Goal: Find contact information: Find contact information

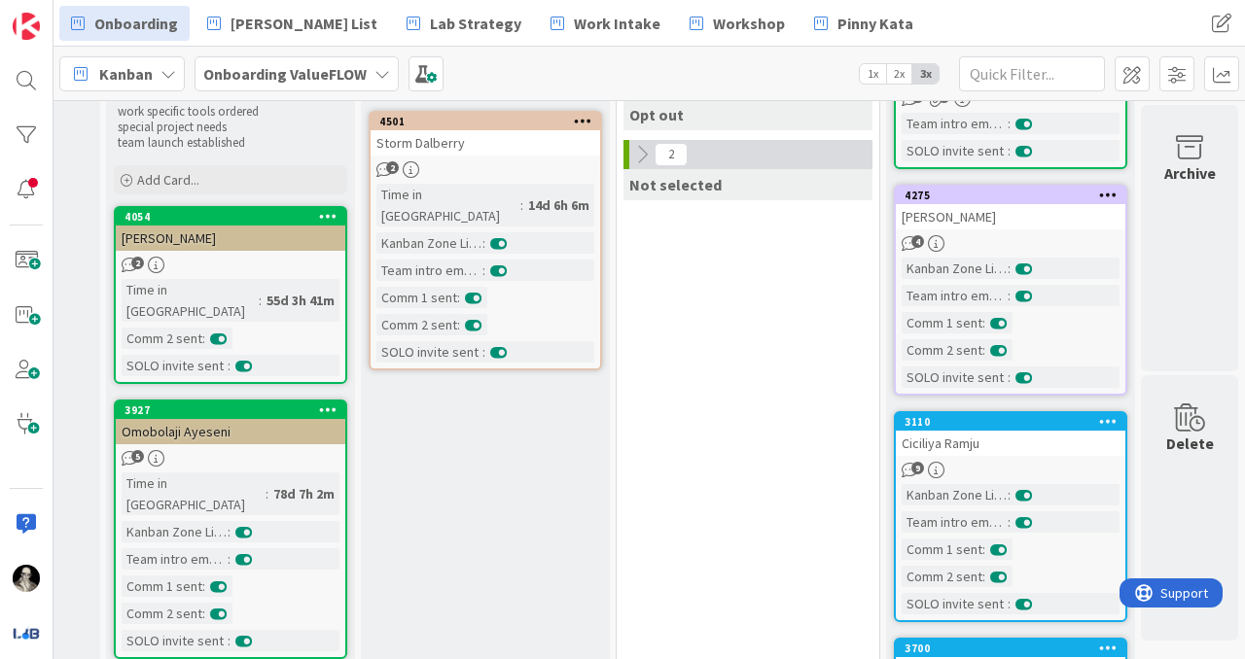
scroll to position [163, 1499]
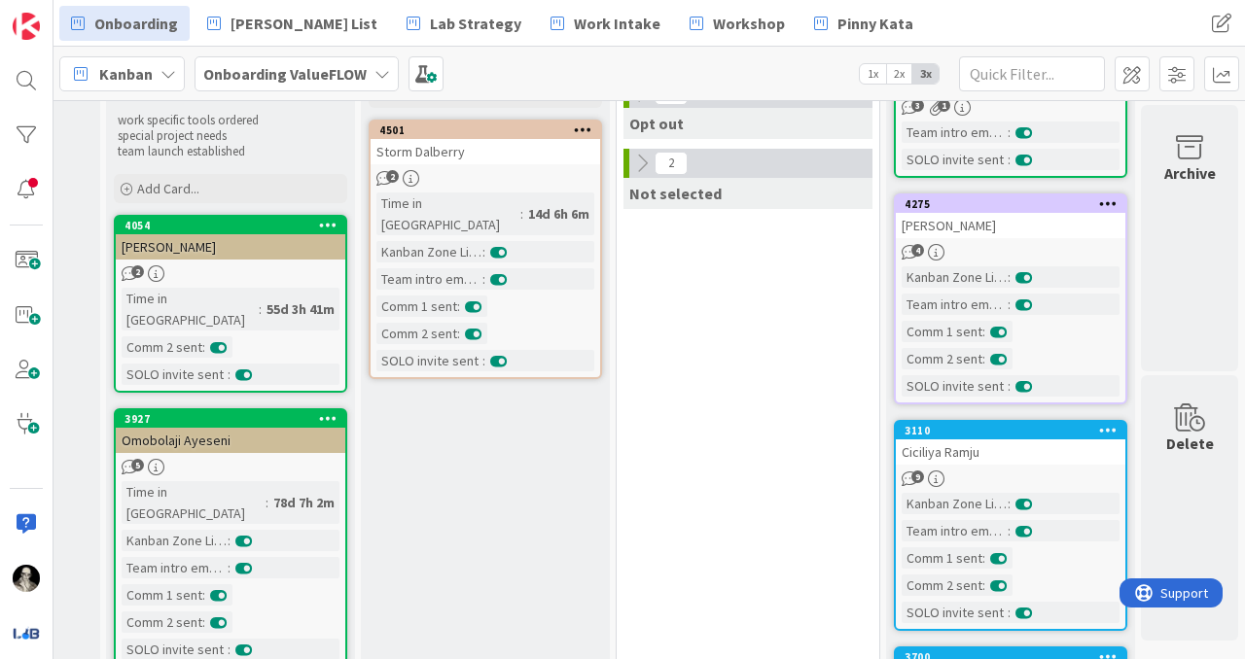
click at [1059, 449] on div "Ciciliya Ramju" at bounding box center [1011, 452] width 230 height 25
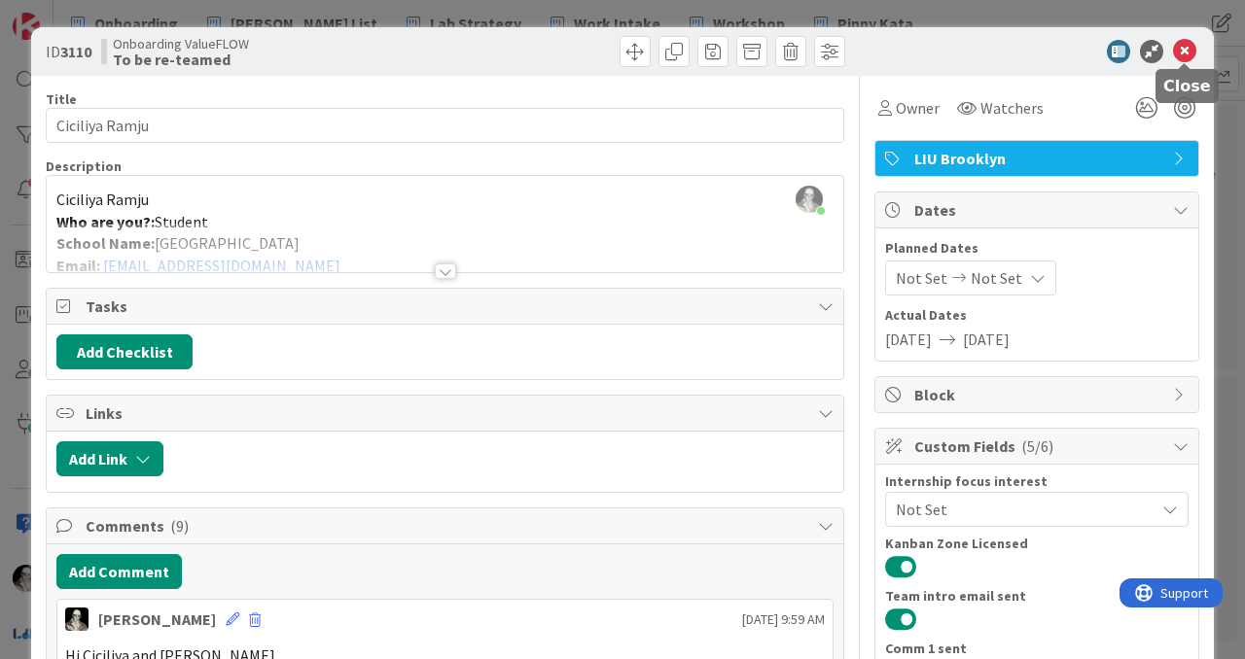
click at [1187, 51] on icon at bounding box center [1184, 51] width 23 height 23
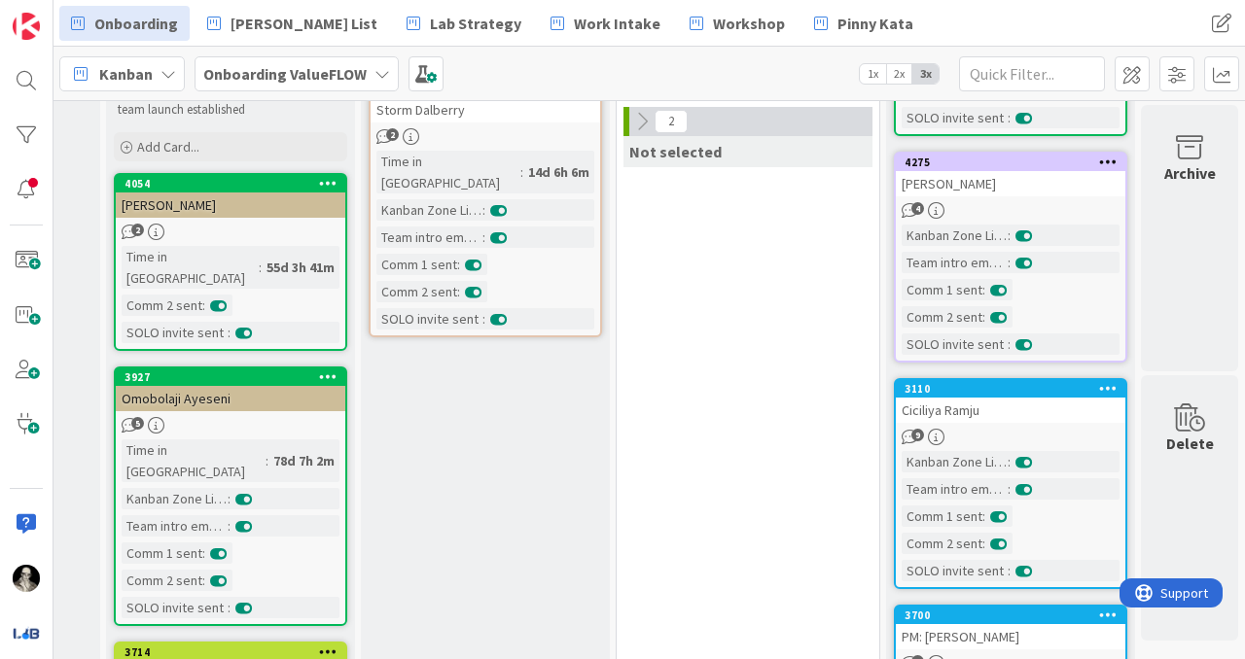
scroll to position [210, 1499]
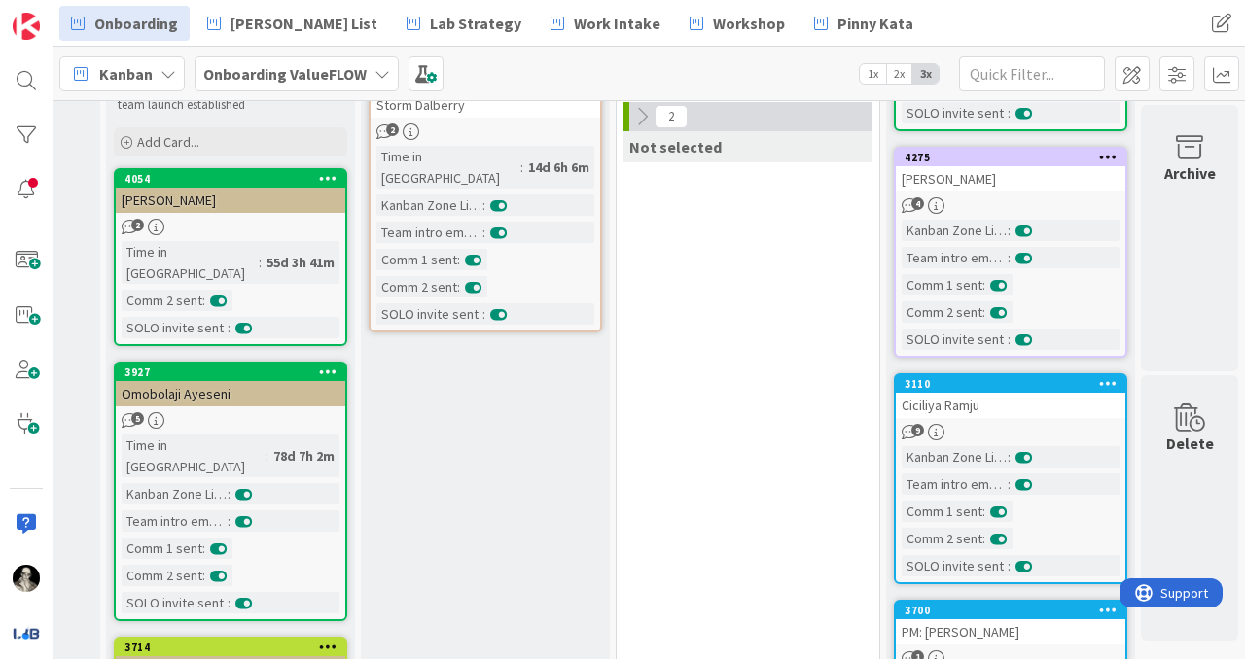
click at [1015, 165] on div "4275" at bounding box center [1011, 158] width 230 height 18
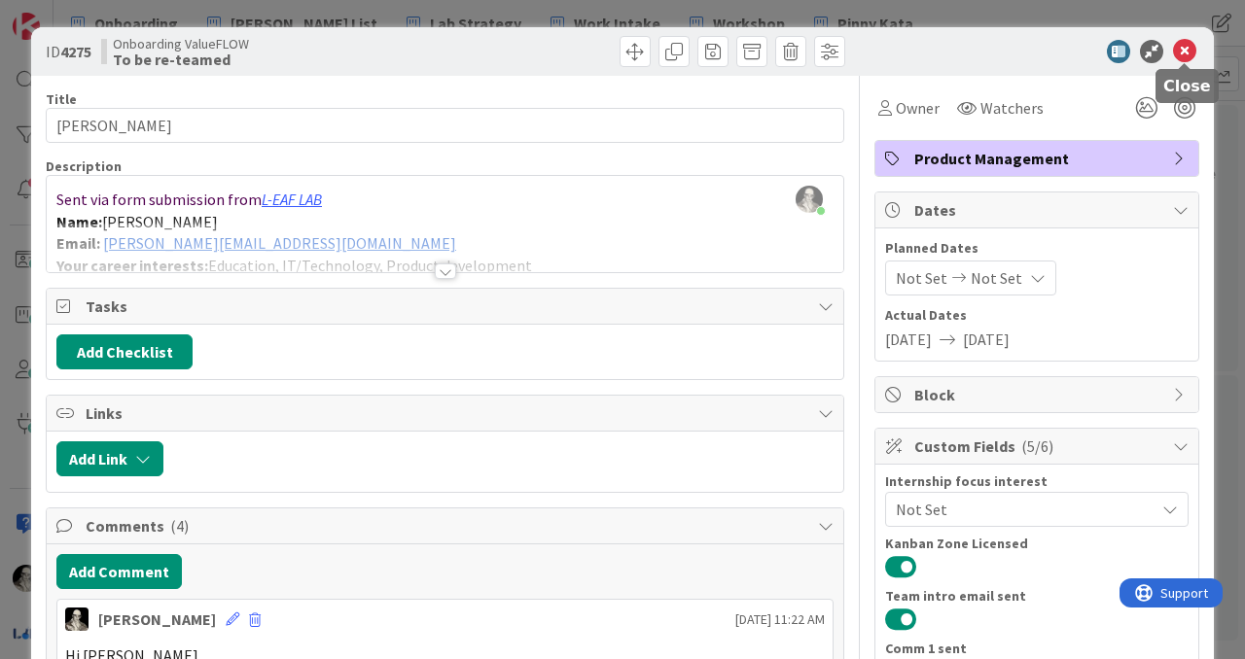
click at [1178, 48] on icon at bounding box center [1184, 51] width 23 height 23
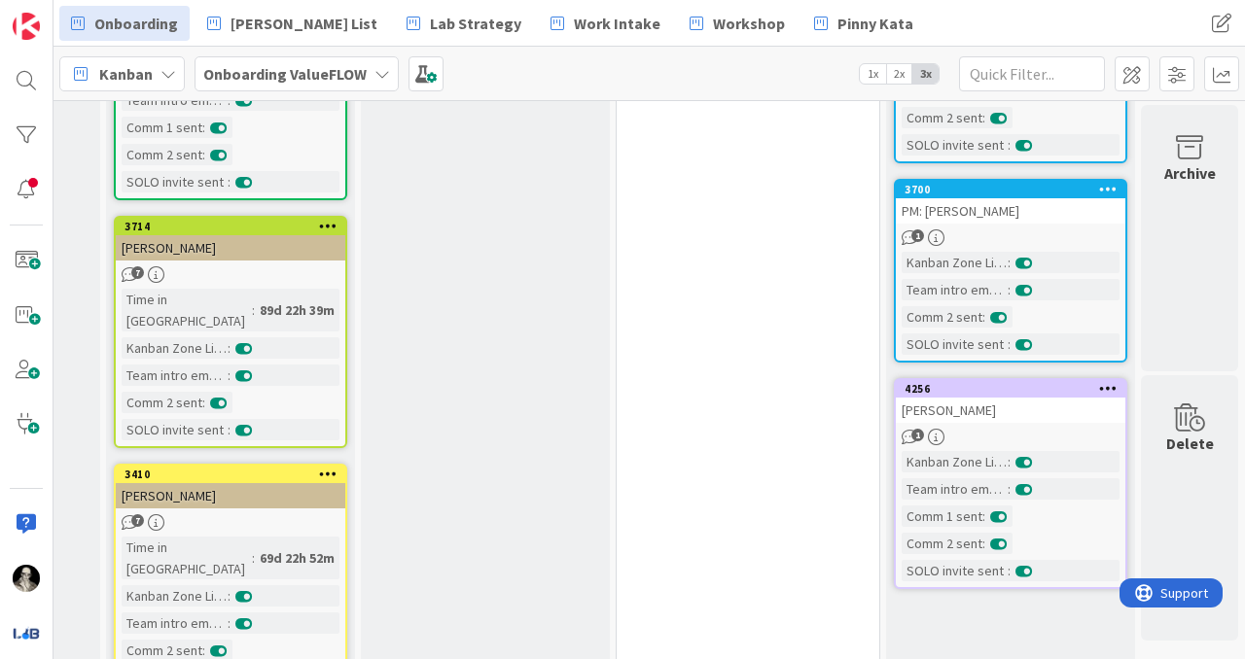
scroll to position [655, 1499]
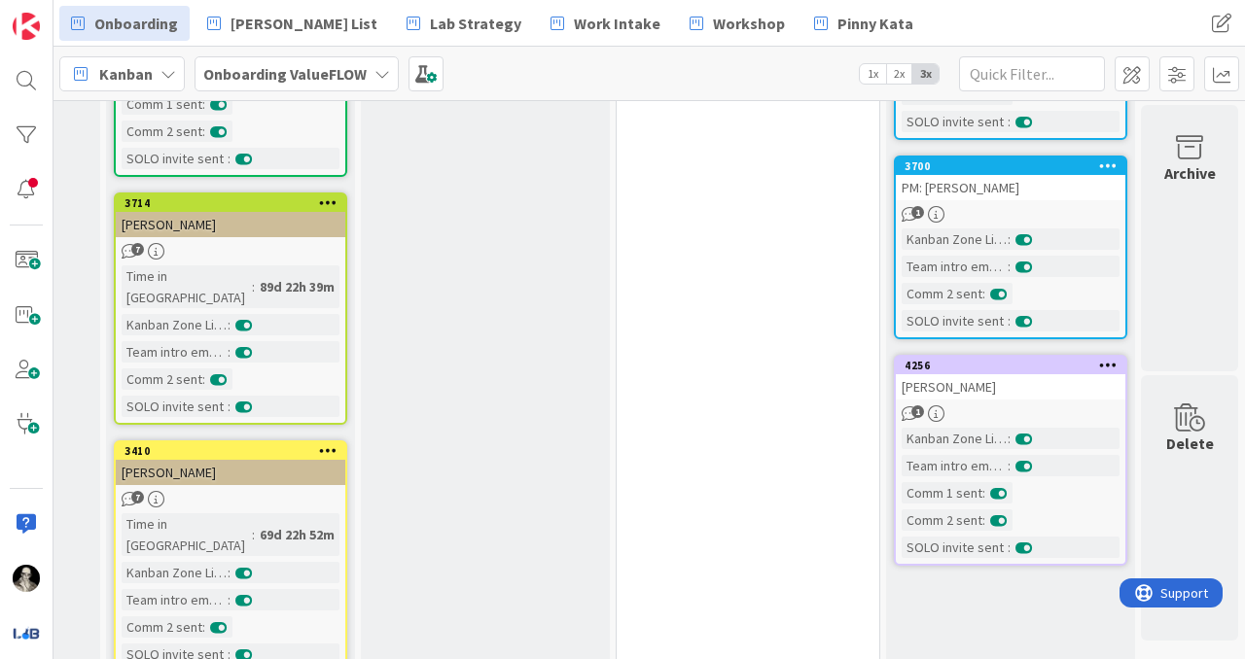
click at [1058, 209] on div "1" at bounding box center [1011, 214] width 230 height 17
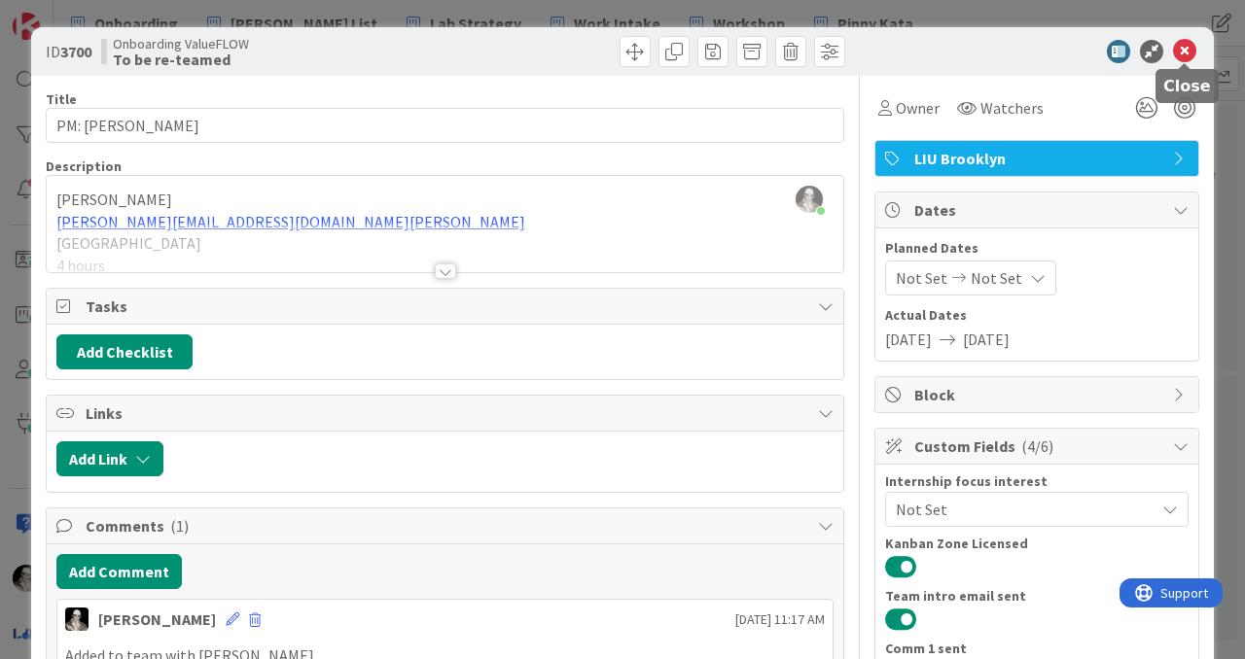
click at [1192, 44] on icon at bounding box center [1184, 51] width 23 height 23
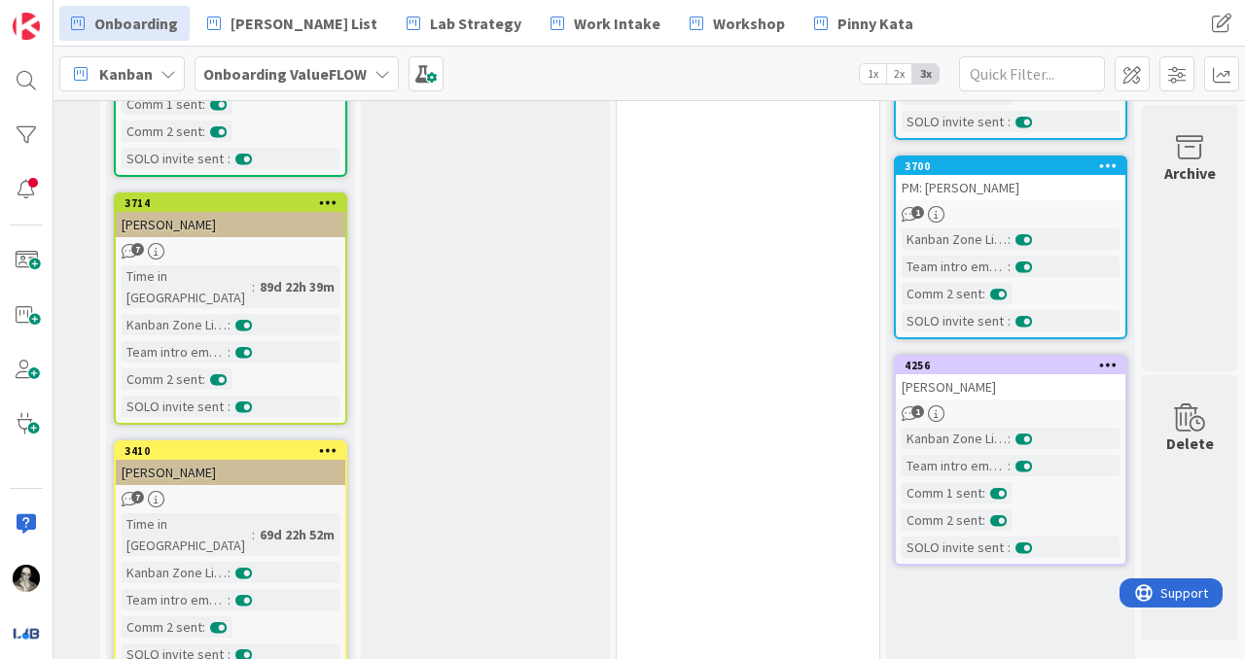
click at [1074, 403] on div "4256 [PERSON_NAME] 1 Kanban Zone Licensed : Team intro email sent : Comm 1 sent…" at bounding box center [1010, 460] width 233 height 211
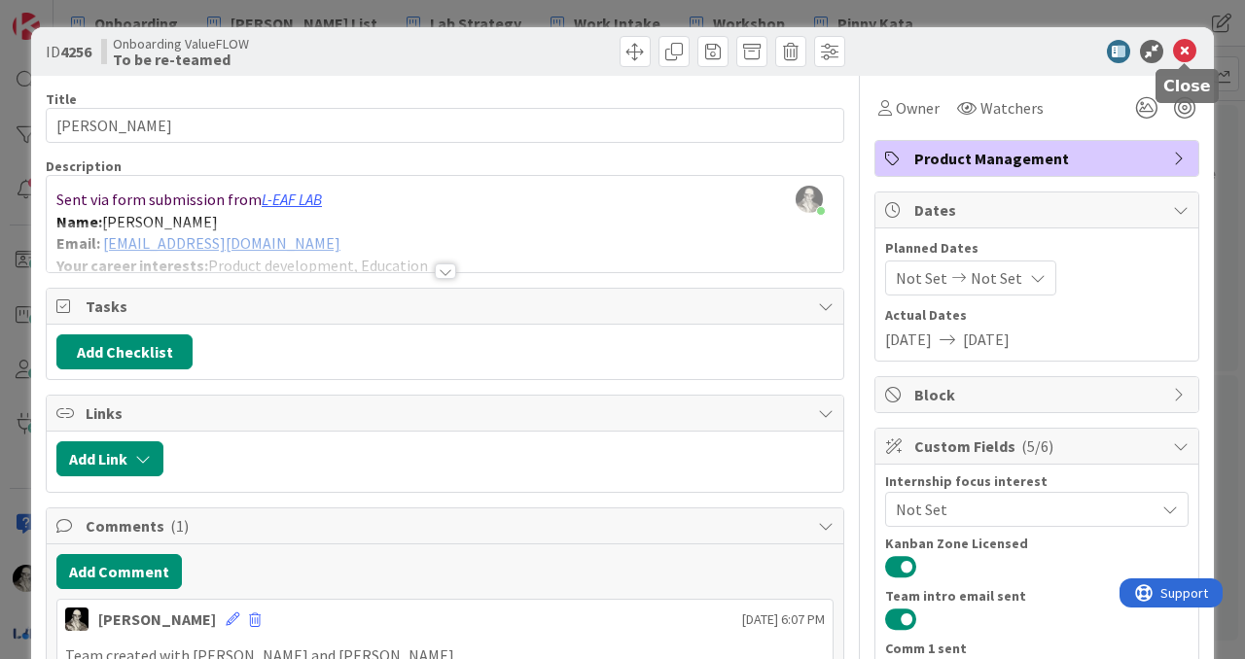
click at [1187, 46] on icon at bounding box center [1184, 51] width 23 height 23
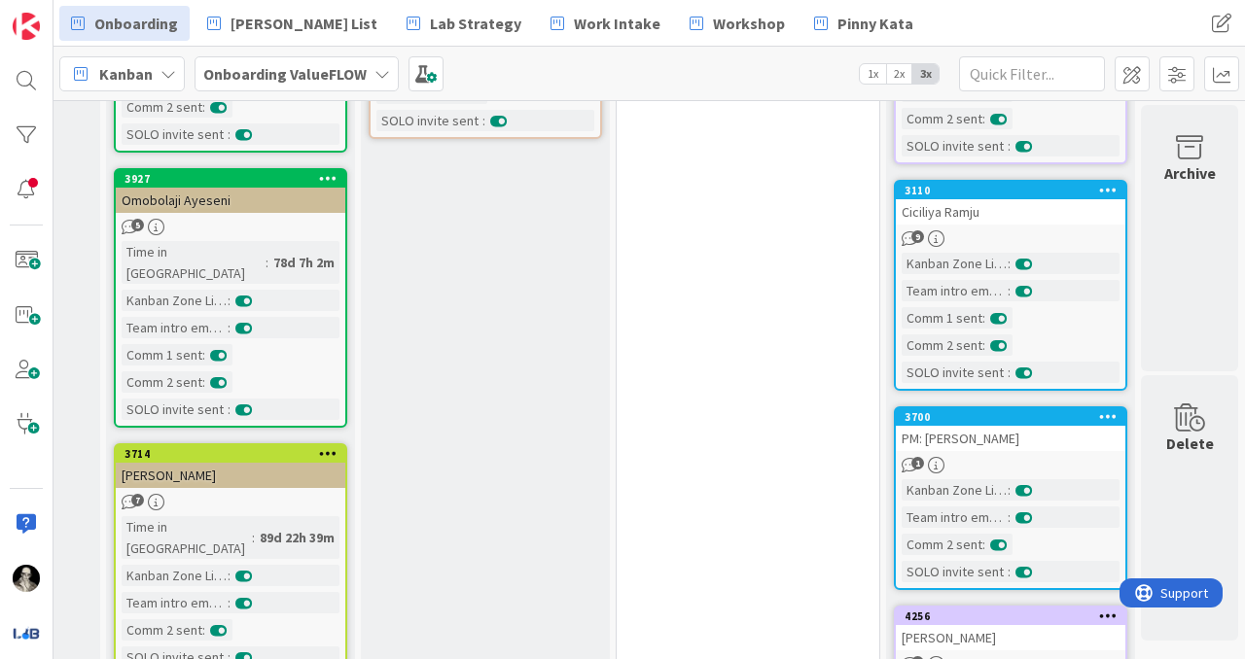
scroll to position [403, 1499]
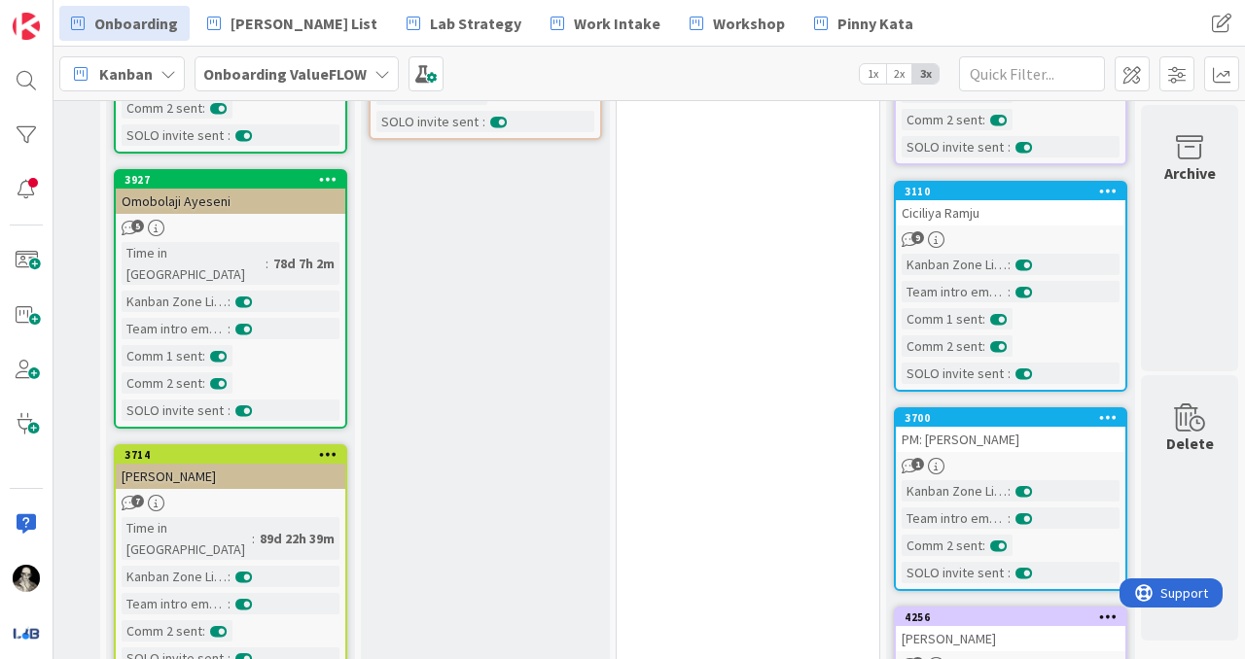
click at [1062, 446] on div "PM: [PERSON_NAME]" at bounding box center [1011, 439] width 230 height 25
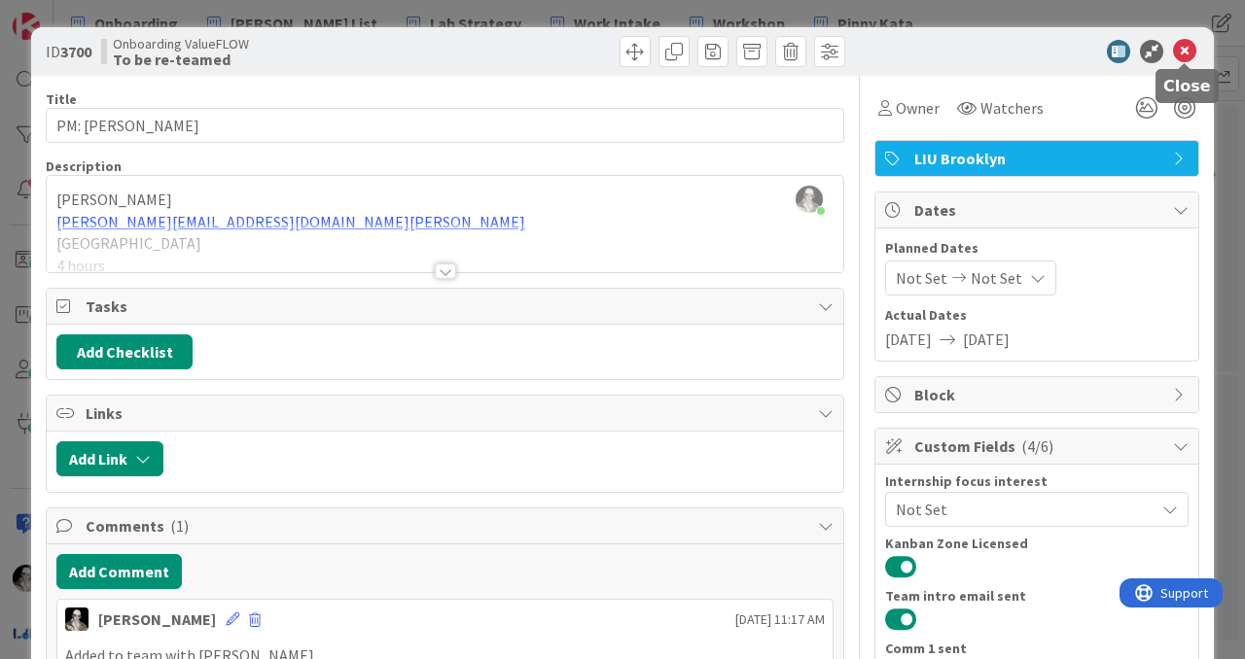
click at [1183, 50] on icon at bounding box center [1184, 51] width 23 height 23
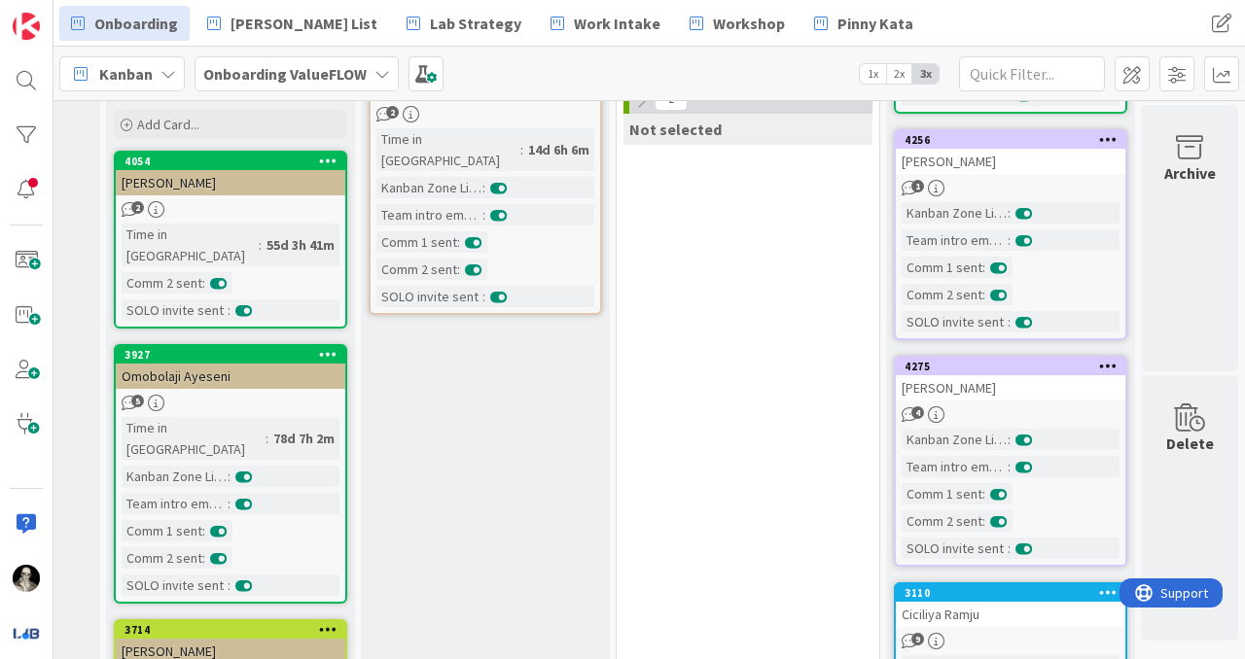
scroll to position [233, 1499]
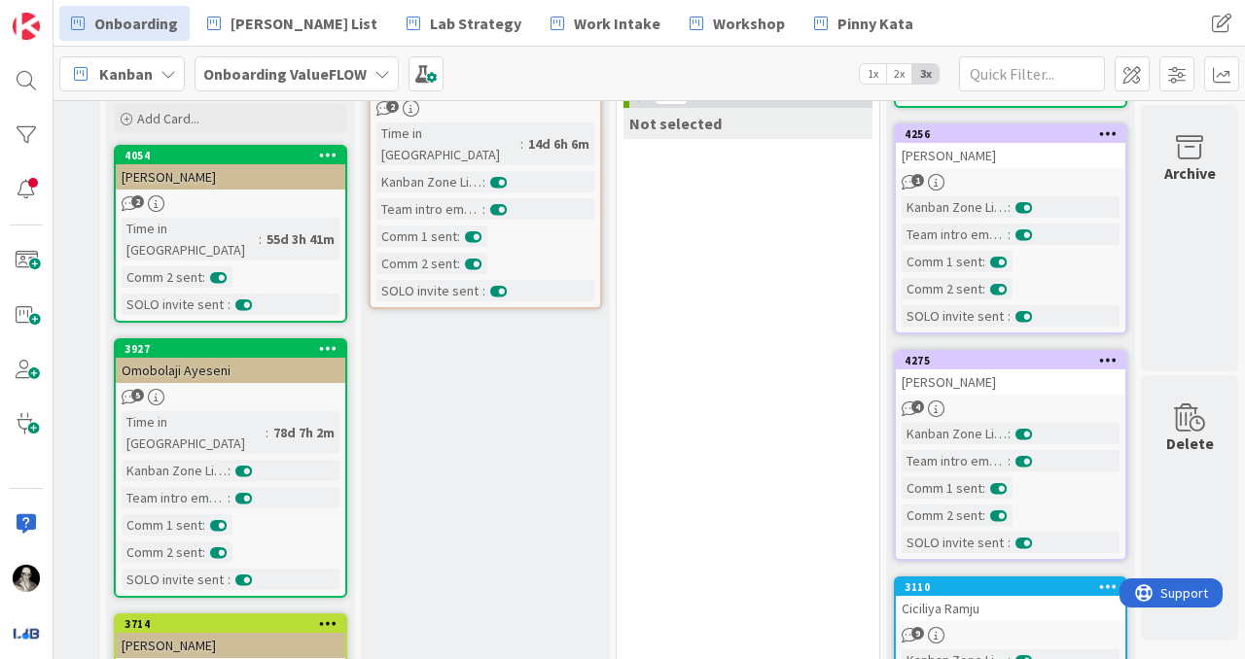
click at [1043, 147] on div "[PERSON_NAME]" at bounding box center [1011, 155] width 230 height 25
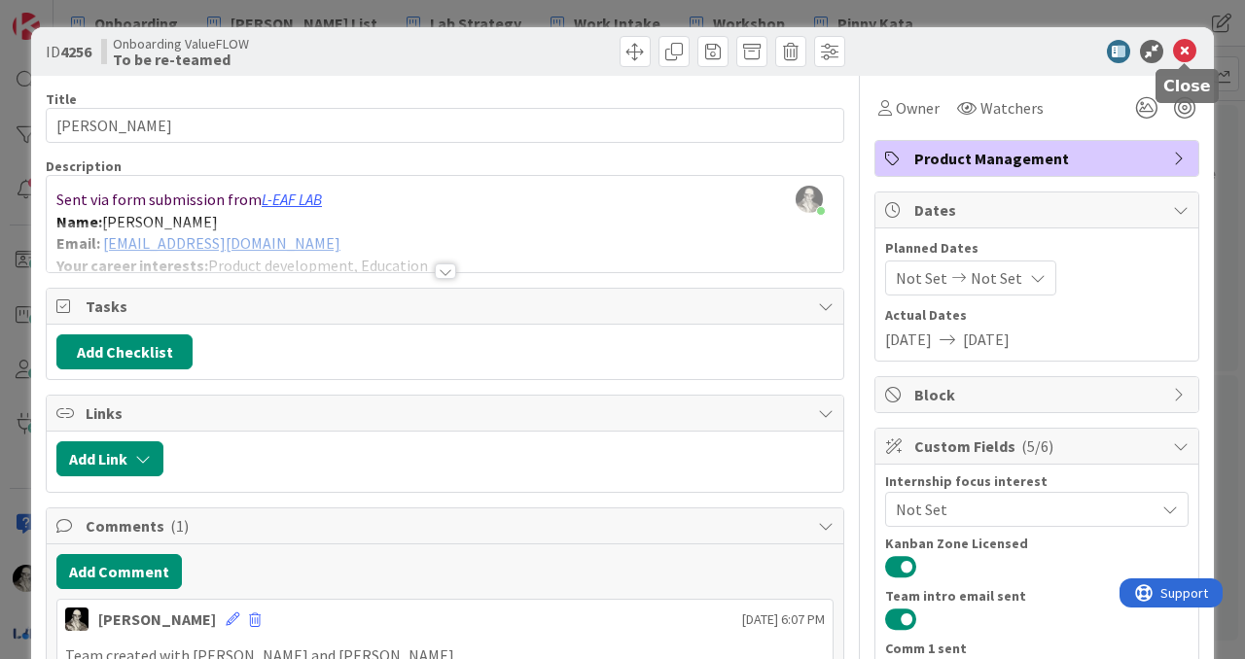
click at [1183, 49] on icon at bounding box center [1184, 51] width 23 height 23
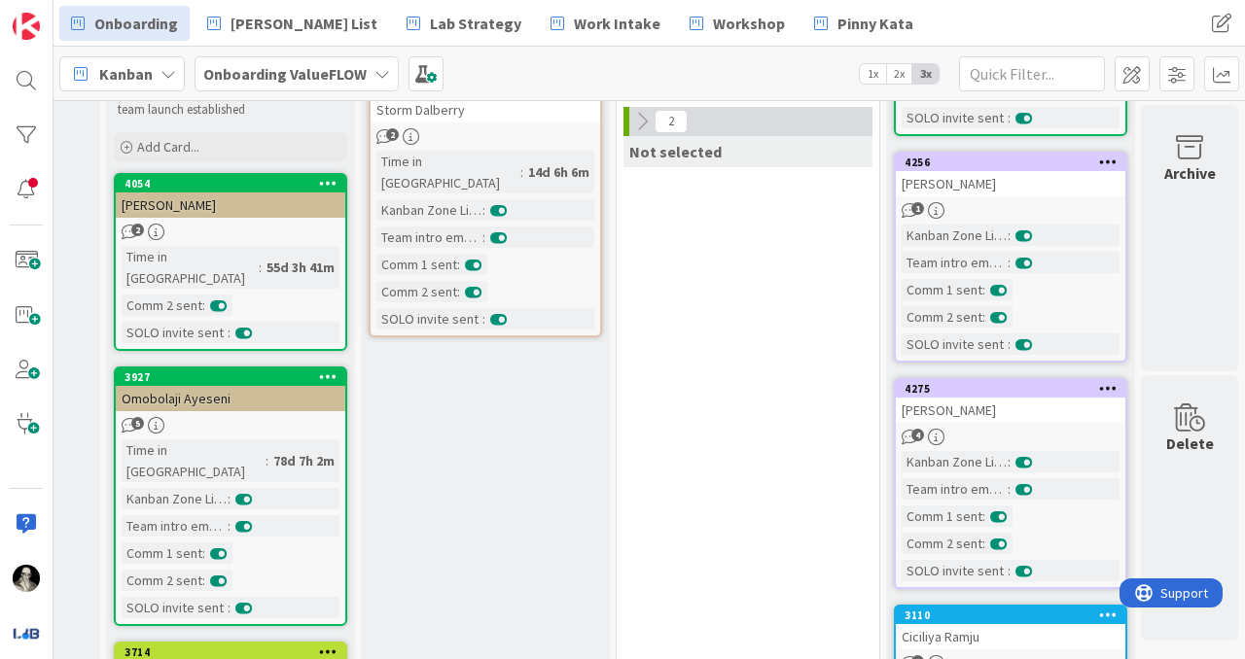
scroll to position [199, 1499]
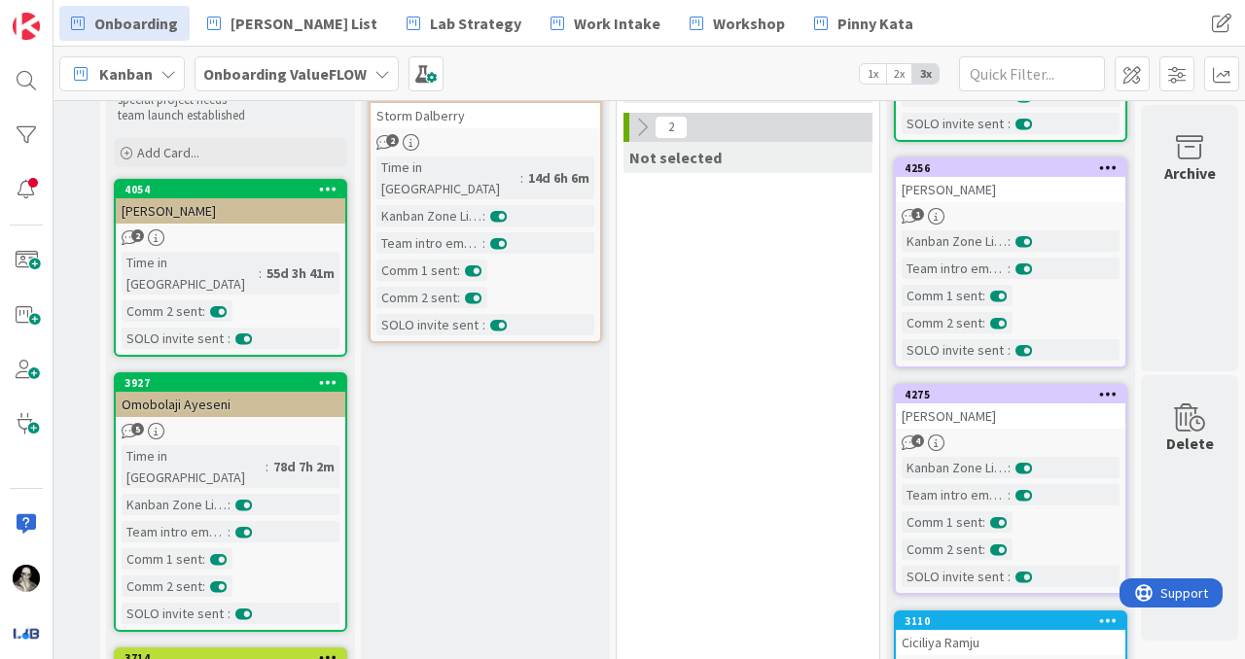
click at [1030, 195] on div "[PERSON_NAME]" at bounding box center [1011, 189] width 230 height 25
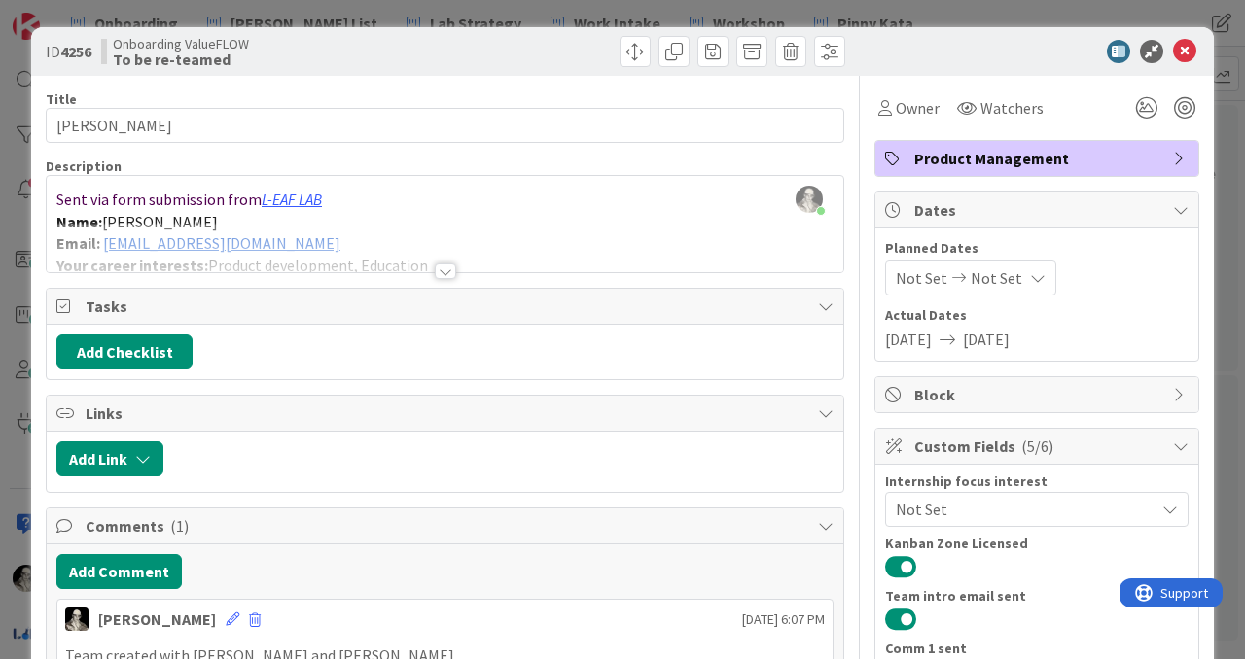
click at [454, 272] on div at bounding box center [445, 272] width 21 height 16
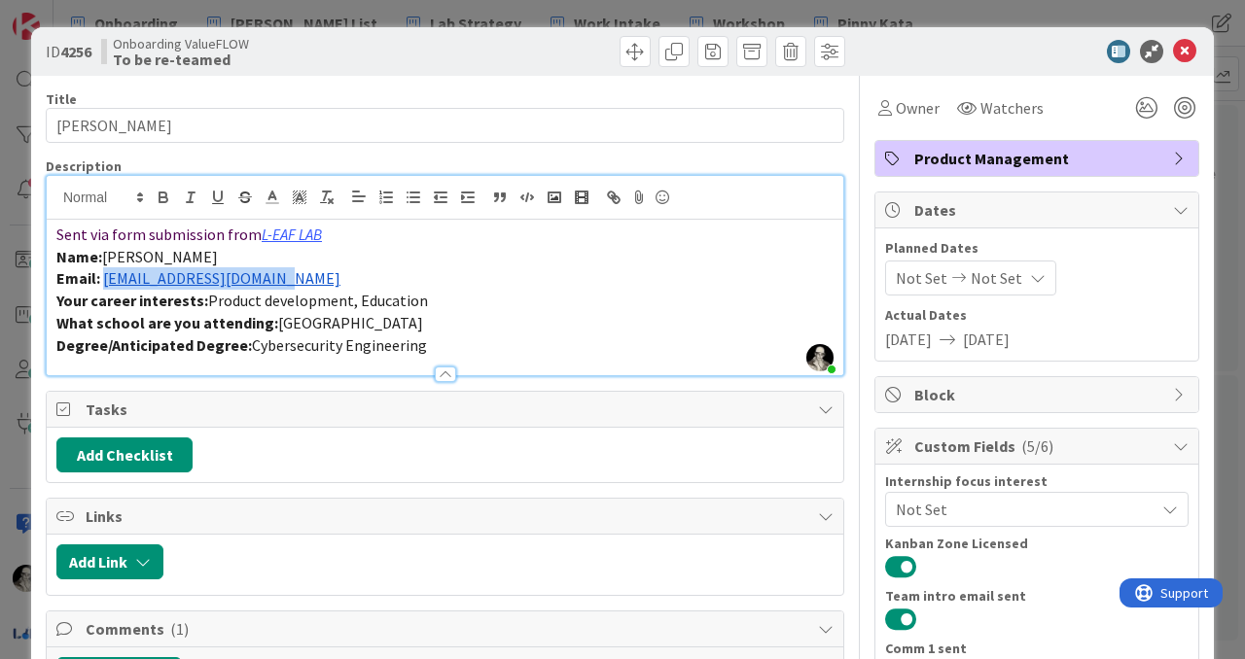
drag, startPoint x: 300, startPoint y: 283, endPoint x: 104, endPoint y: 280, distance: 195.5
click at [104, 280] on p "Email: [EMAIL_ADDRESS][DOMAIN_NAME]" at bounding box center [444, 278] width 777 height 22
copy link "[EMAIL_ADDRESS][DOMAIN_NAME]"
click at [1187, 45] on icon at bounding box center [1184, 51] width 23 height 23
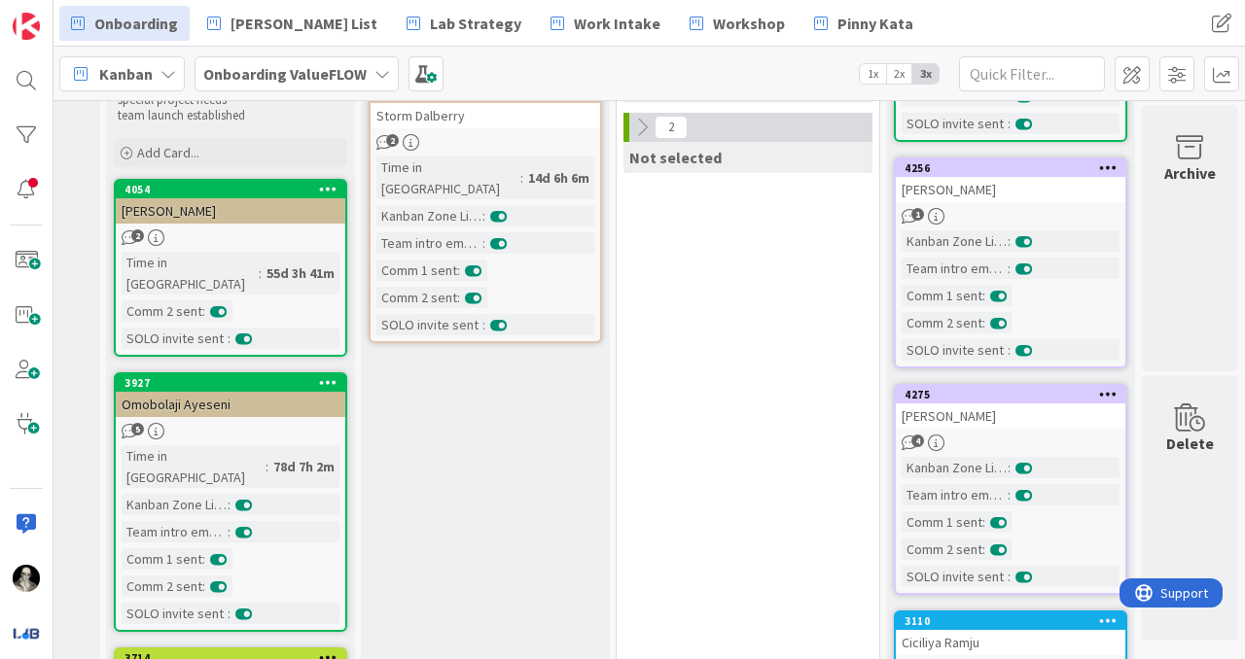
click at [1064, 428] on div "[PERSON_NAME]" at bounding box center [1011, 416] width 230 height 25
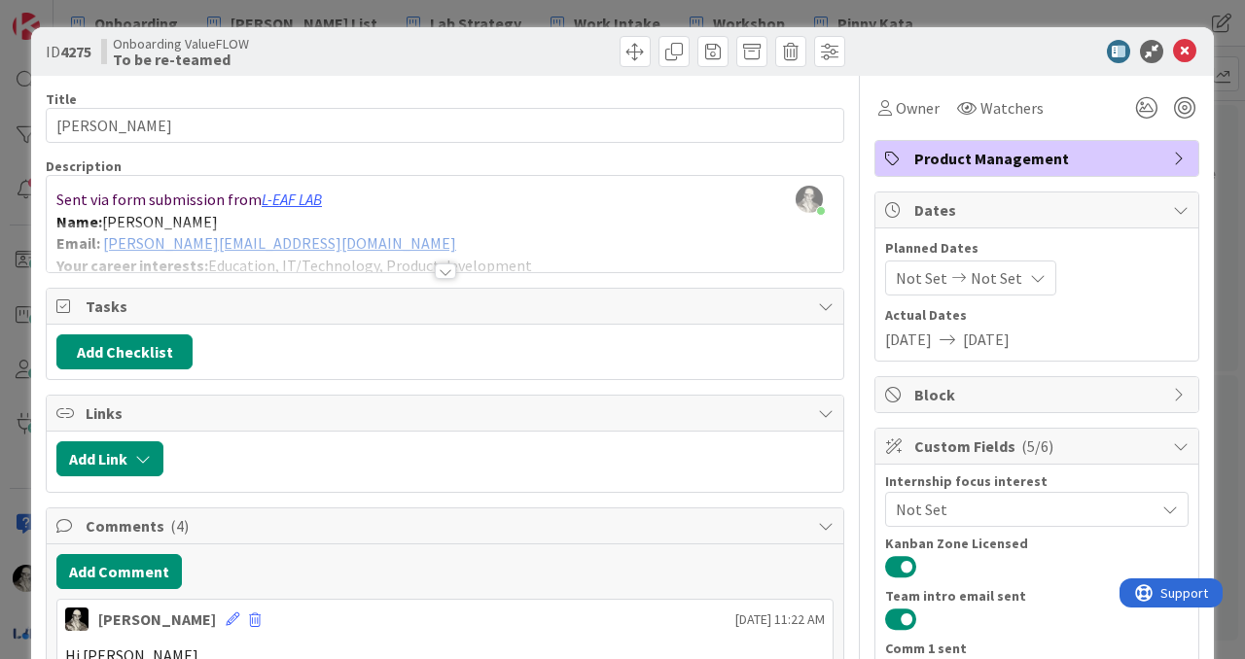
click at [541, 211] on div "[PERSON_NAME] just joined Sent via form submission from L-EAF LAB Name: [PERSON…" at bounding box center [445, 224] width 797 height 96
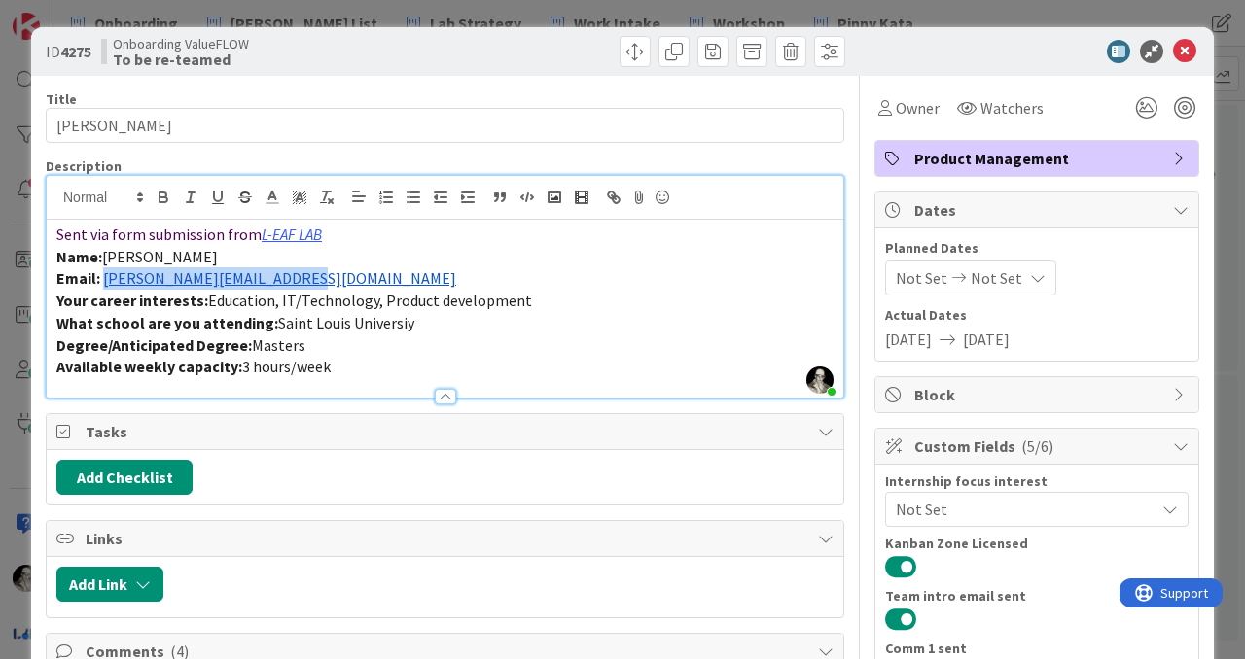
drag, startPoint x: 326, startPoint y: 278, endPoint x: 105, endPoint y: 281, distance: 220.8
click at [105, 281] on p "Email: [PERSON_NAME][EMAIL_ADDRESS][DOMAIN_NAME]" at bounding box center [444, 278] width 777 height 22
copy link "[PERSON_NAME][EMAIL_ADDRESS][DOMAIN_NAME]"
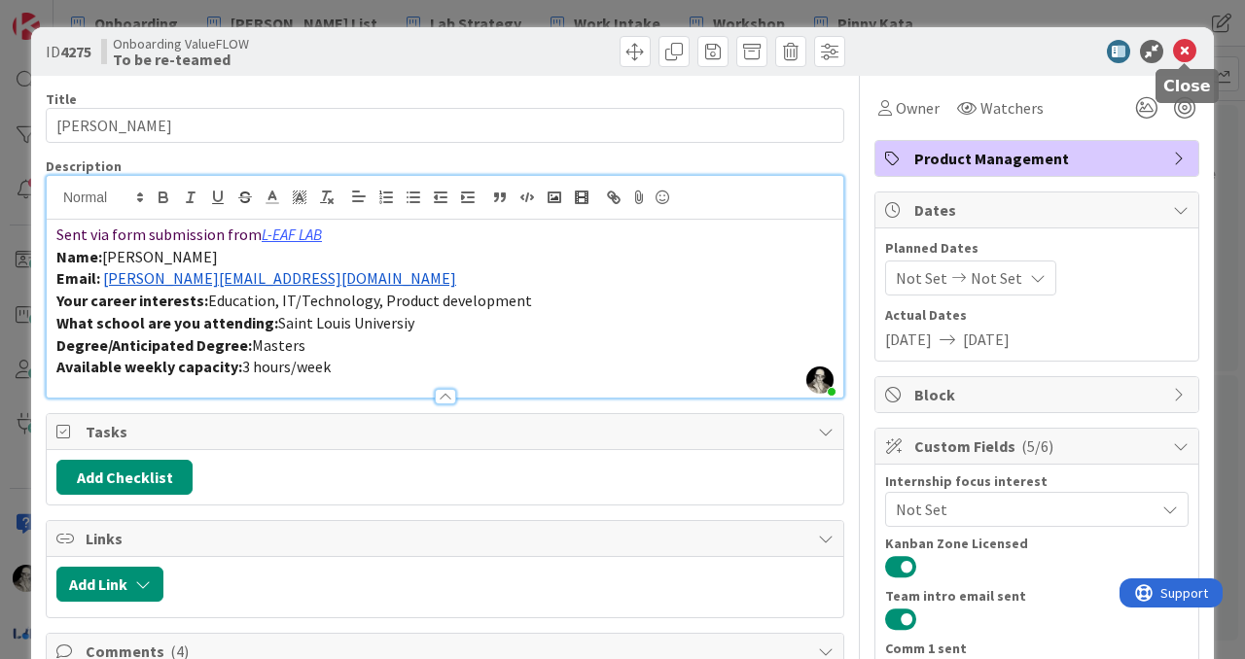
click at [1186, 52] on icon at bounding box center [1184, 51] width 23 height 23
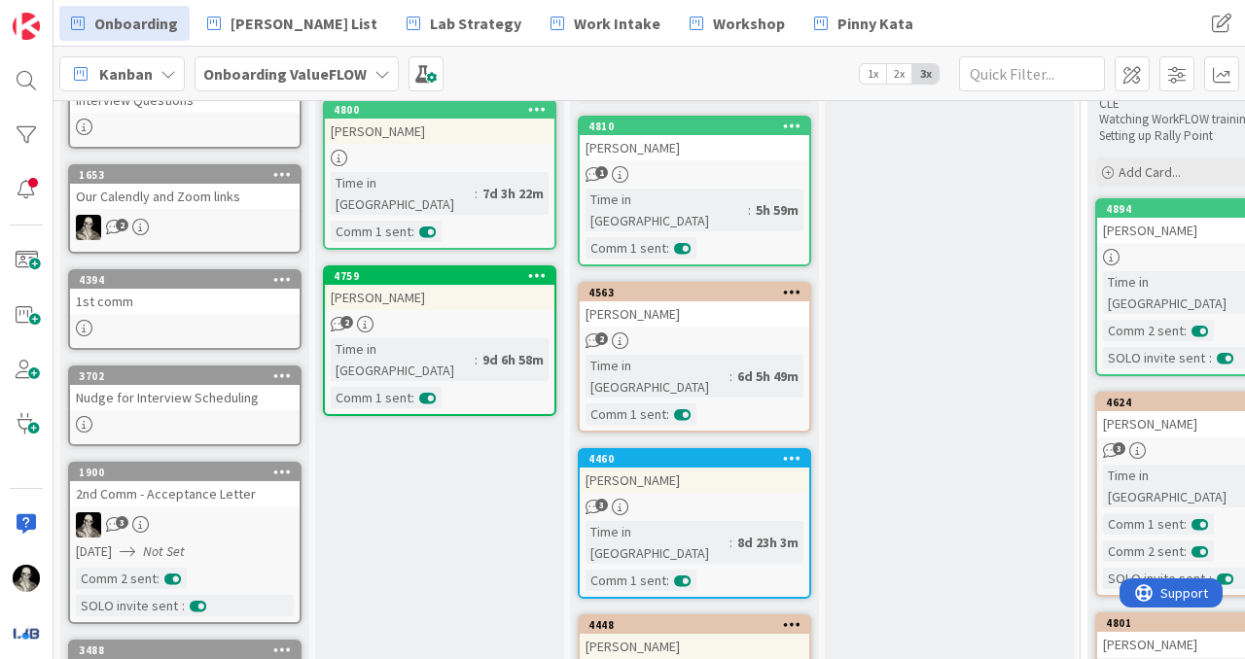
scroll to position [143, 0]
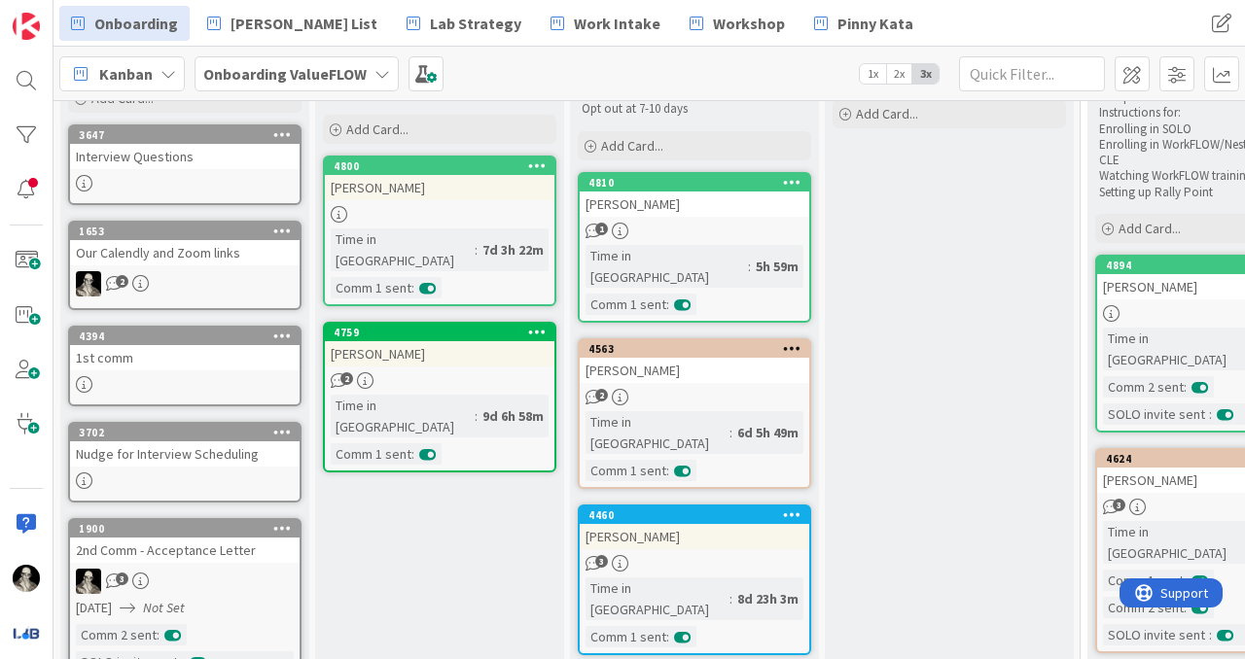
click at [239, 247] on div "Our Calendly and Zoom links" at bounding box center [185, 252] width 230 height 25
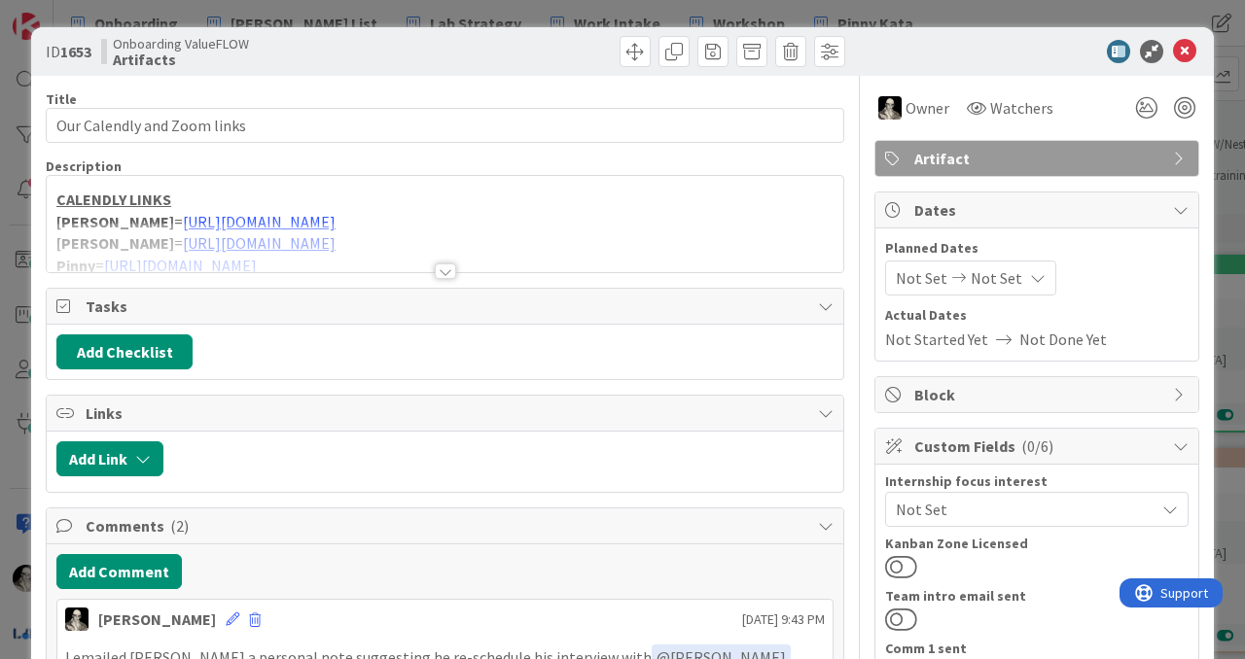
click at [448, 264] on div at bounding box center [445, 272] width 21 height 16
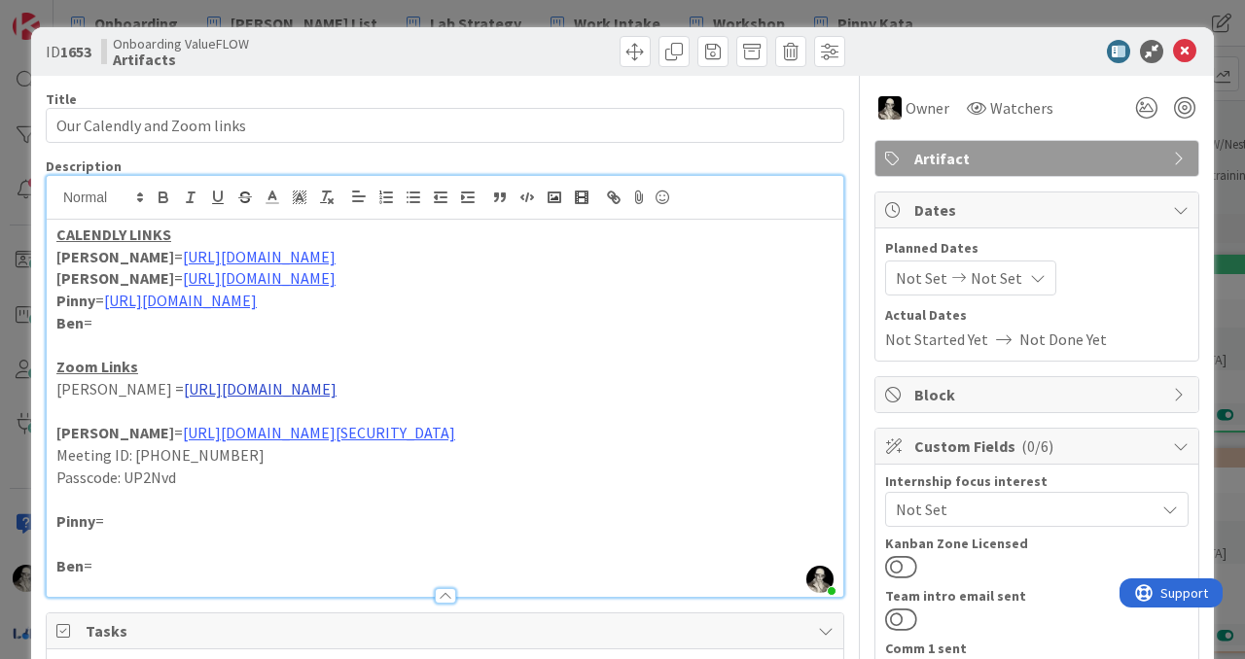
drag, startPoint x: 487, startPoint y: 391, endPoint x: 91, endPoint y: 395, distance: 395.9
click at [91, 395] on p "[PERSON_NAME] = [URL][DOMAIN_NAME]" at bounding box center [444, 389] width 777 height 22
copy link "[URL][DOMAIN_NAME]"
click at [465, 253] on p "[PERSON_NAME] = [URL][DOMAIN_NAME]" at bounding box center [444, 257] width 777 height 22
drag, startPoint x: 483, startPoint y: 388, endPoint x: 95, endPoint y: 394, distance: 388.1
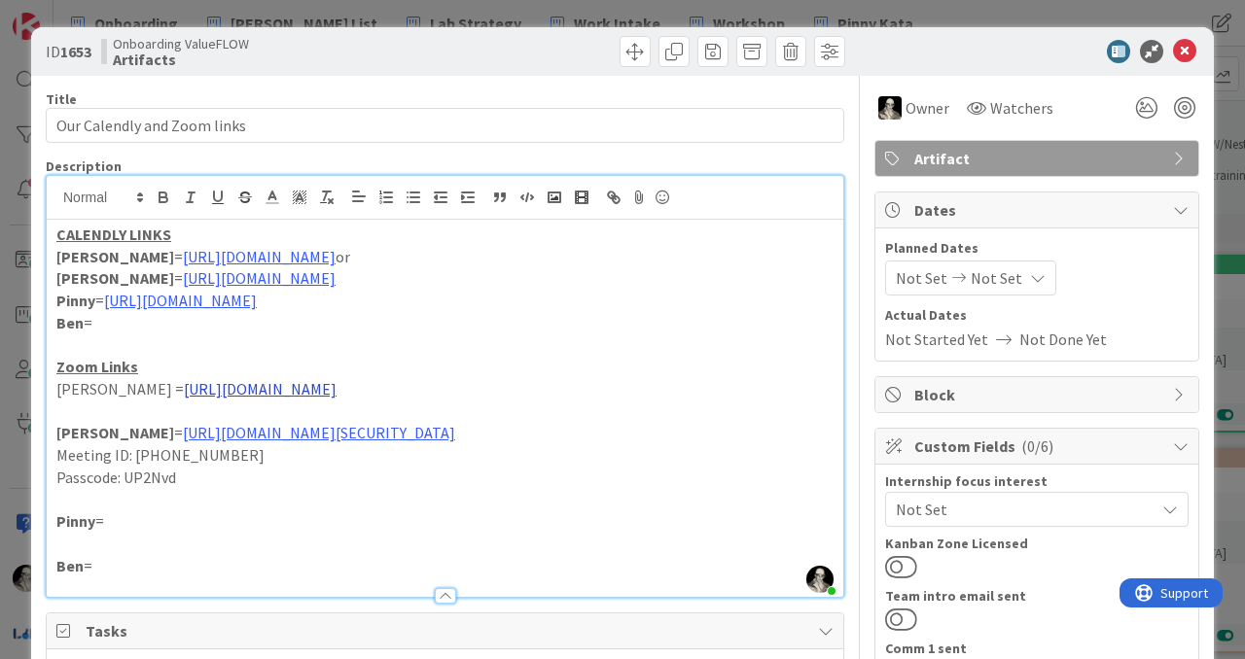
click at [94, 394] on p "[PERSON_NAME] = [URL][DOMAIN_NAME]" at bounding box center [444, 389] width 777 height 22
click at [459, 254] on p "[PERSON_NAME] = [URL][DOMAIN_NAME] or" at bounding box center [444, 257] width 777 height 22
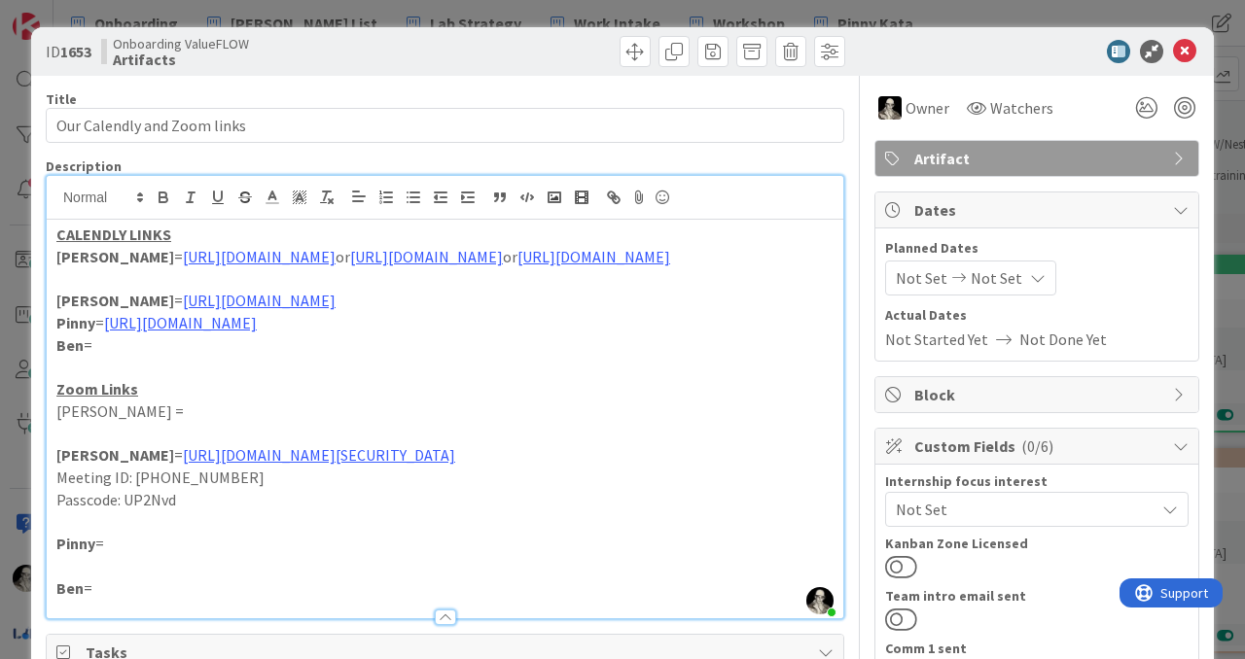
click at [55, 340] on div "CALENDLY LINKS [PERSON_NAME] = [URL][DOMAIN_NAME] or [URL][DOMAIN_NAME] or [URL…" at bounding box center [445, 419] width 797 height 399
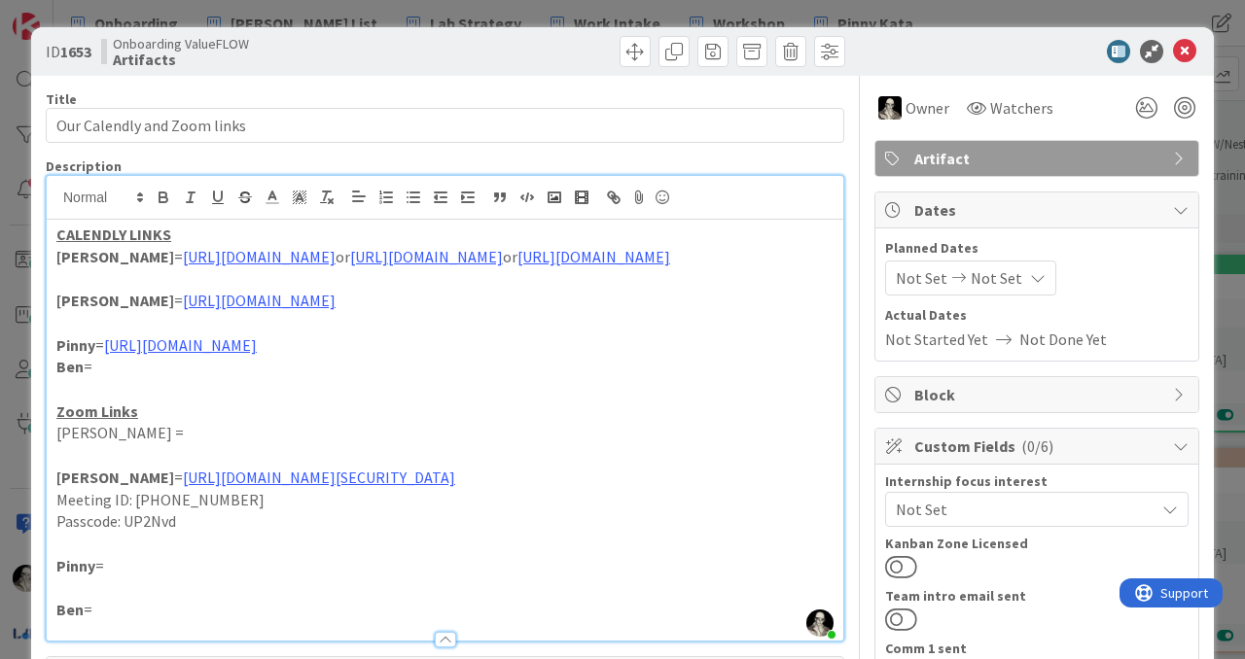
click at [56, 376] on strong "Ben" at bounding box center [69, 366] width 27 height 19
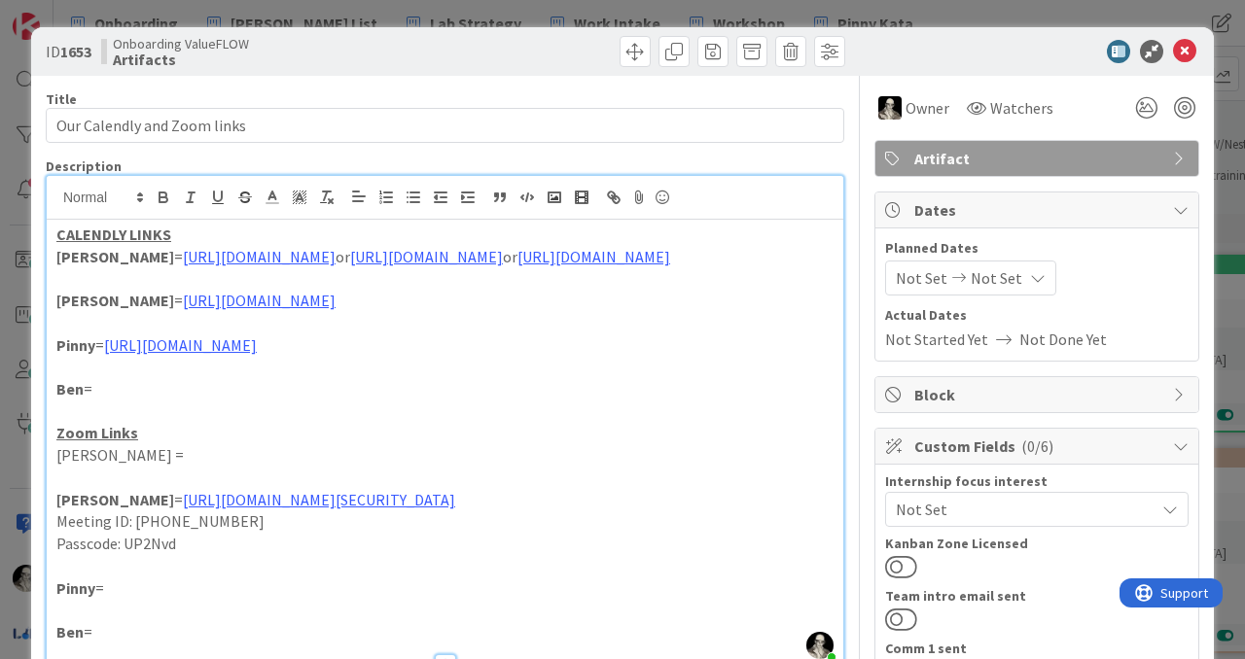
click at [160, 401] on p "Ben =" at bounding box center [444, 389] width 777 height 22
drag, startPoint x: 418, startPoint y: 252, endPoint x: 428, endPoint y: 253, distance: 9.8
click at [428, 253] on p "[PERSON_NAME] = [URL][DOMAIN_NAME] or [URL][DOMAIN_NAME] or [URL][DOMAIN_NAME]" at bounding box center [444, 257] width 777 height 22
click at [168, 193] on icon "button" at bounding box center [164, 198] width 18 height 18
drag, startPoint x: 828, startPoint y: 264, endPoint x: 815, endPoint y: 260, distance: 13.2
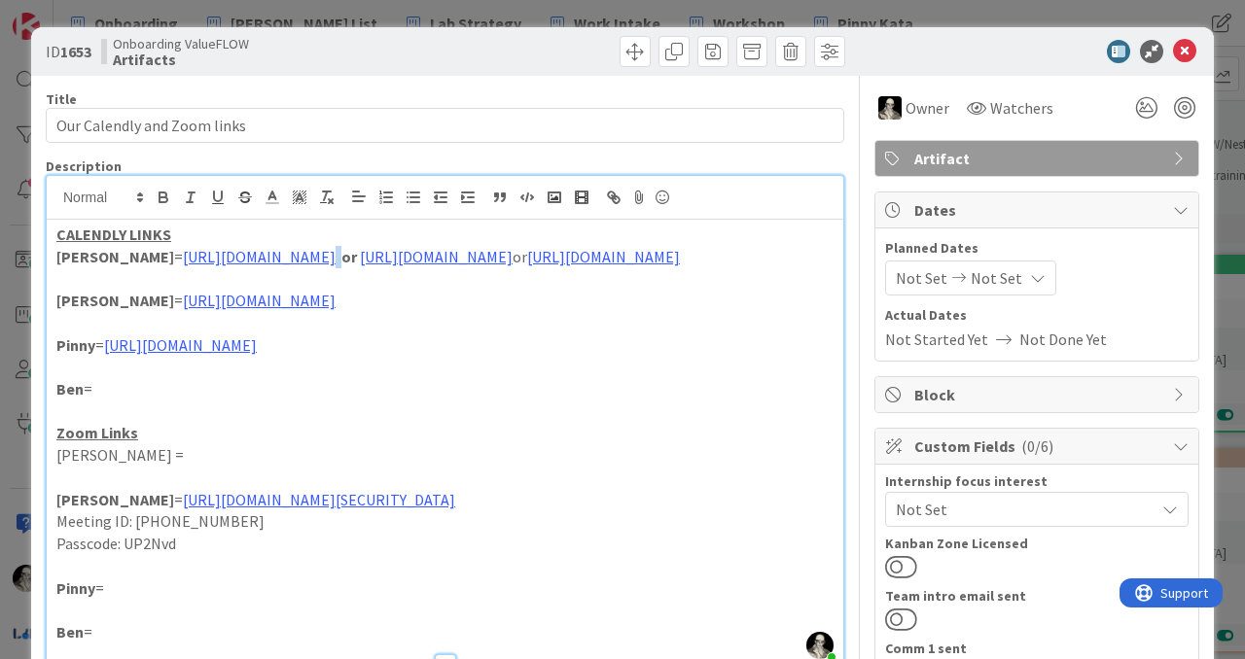
click at [815, 260] on p "[PERSON_NAME] = [URL][DOMAIN_NAME] or [URL][DOMAIN_NAME] or [URL][DOMAIN_NAME]" at bounding box center [444, 257] width 777 height 22
click at [160, 189] on icon "button" at bounding box center [164, 198] width 18 height 18
click at [203, 401] on p "Ben =" at bounding box center [444, 389] width 777 height 22
drag, startPoint x: 509, startPoint y: 286, endPoint x: 56, endPoint y: 290, distance: 452.3
click at [57, 268] on p "[PERSON_NAME] = [URL][DOMAIN_NAME] or [URL][DOMAIN_NAME] or [URL][DOMAIN_NAME]" at bounding box center [444, 257] width 777 height 22
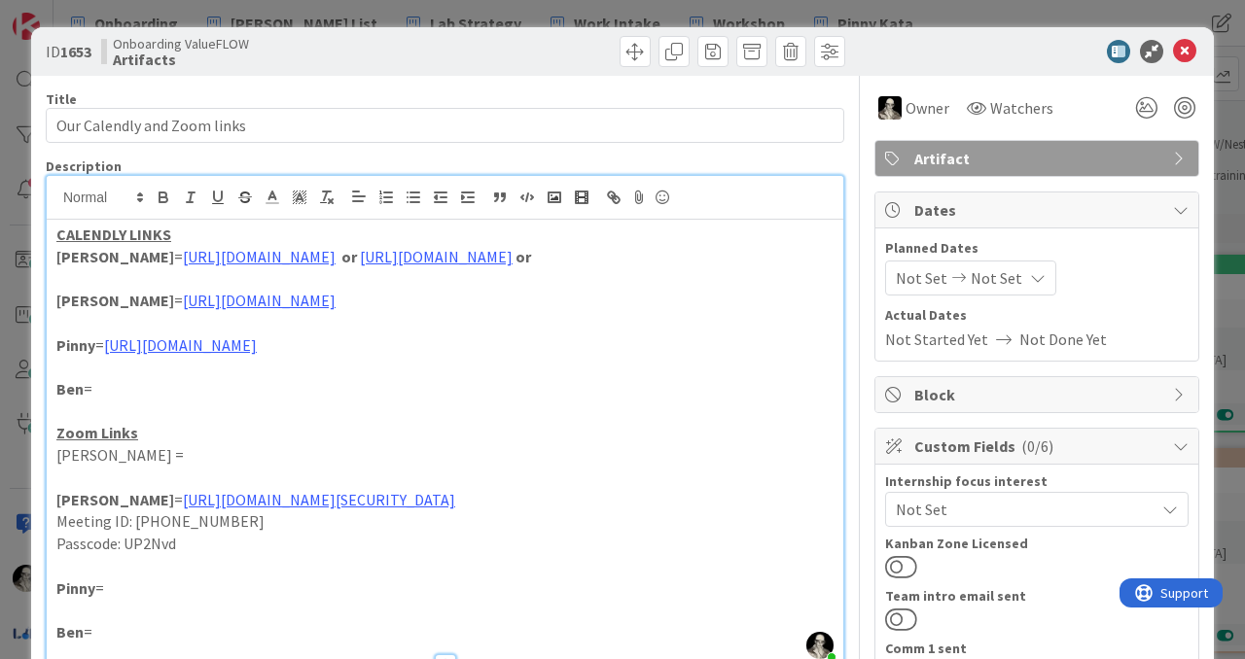
drag, startPoint x: 431, startPoint y: 259, endPoint x: 439, endPoint y: 200, distance: 58.9
click at [431, 256] on p "[PERSON_NAME] = [URL][DOMAIN_NAME] or [URL][DOMAIN_NAME] or" at bounding box center [444, 257] width 777 height 22
drag, startPoint x: 565, startPoint y: 282, endPoint x: 541, endPoint y: 281, distance: 24.3
click at [541, 268] on p "[PERSON_NAME] = [URL][DOMAIN_NAME] or [URL][DOMAIN_NAME] [URL][DOMAIN_NAME] or" at bounding box center [444, 257] width 777 height 22
click at [813, 261] on p "[PERSON_NAME] = [URL][DOMAIN_NAME] or [URL][DOMAIN_NAME] [URL][DOMAIN_NAME]" at bounding box center [444, 257] width 777 height 22
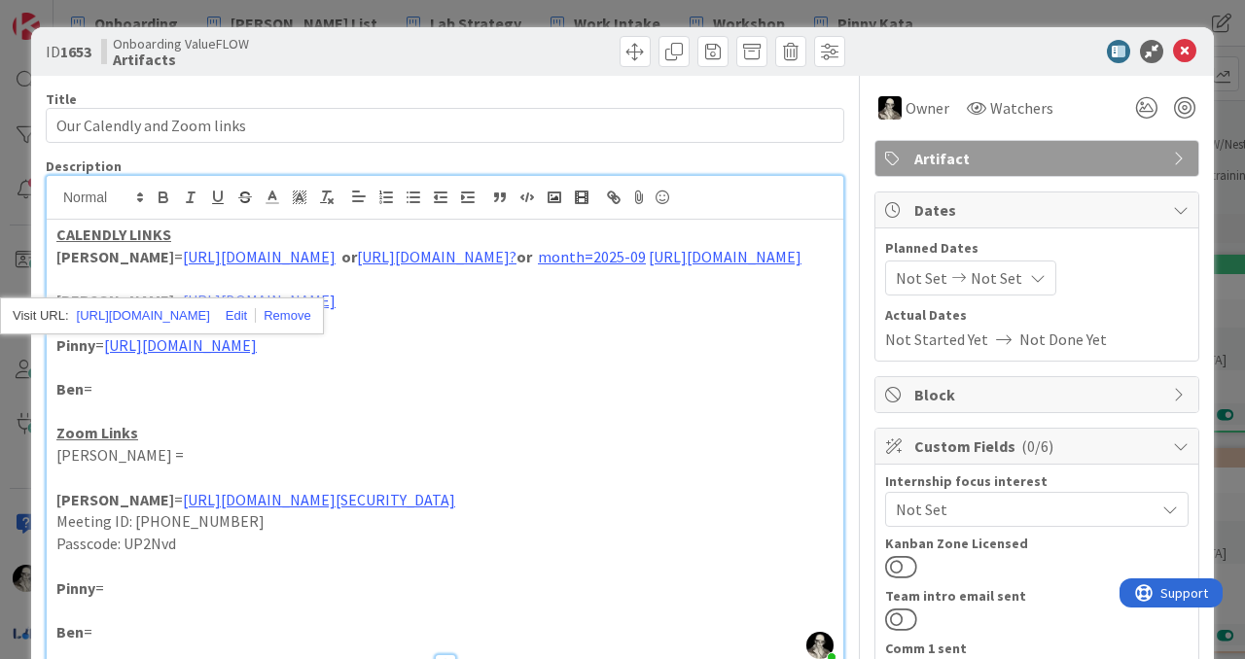
click at [532, 263] on strong "or" at bounding box center [524, 256] width 16 height 19
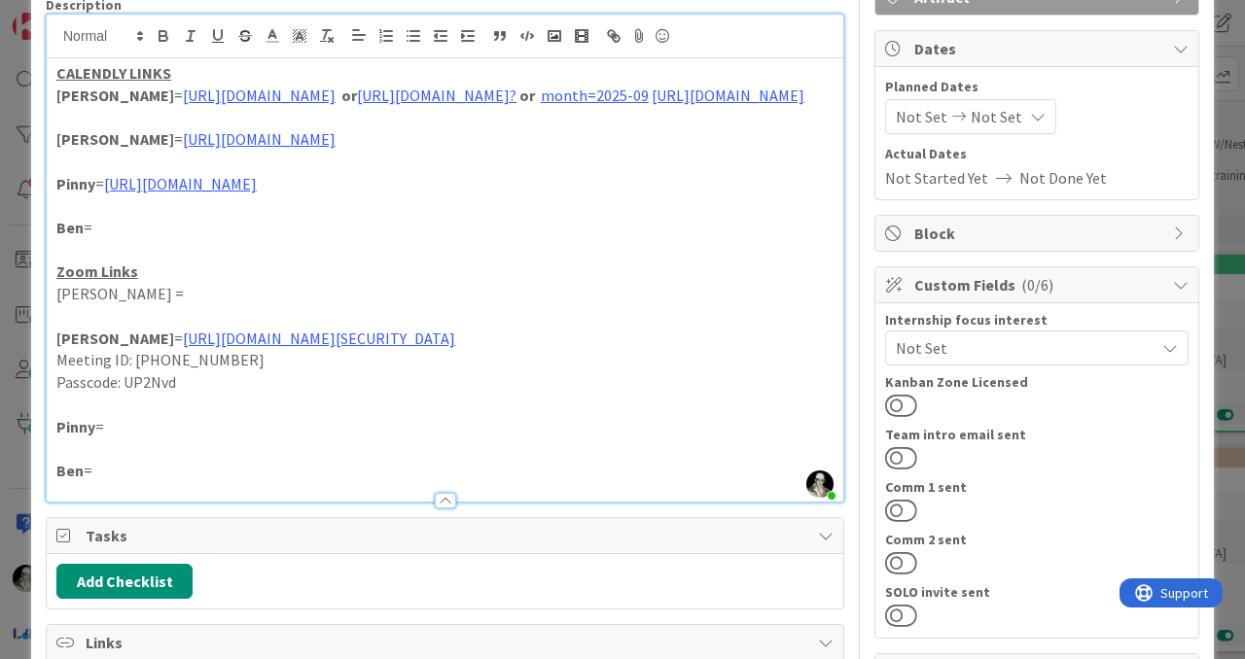
scroll to position [160, 0]
drag, startPoint x: 58, startPoint y: 301, endPoint x: 67, endPoint y: 253, distance: 48.5
click at [58, 282] on u "Zoom Links" at bounding box center [97, 272] width 82 height 19
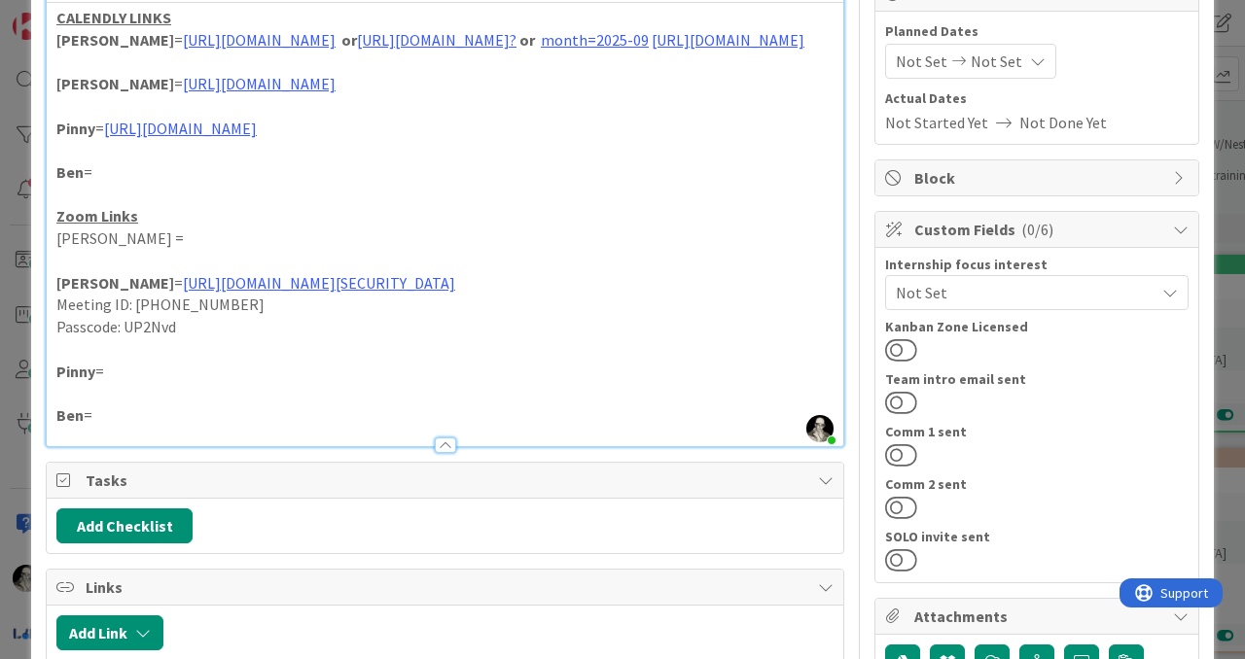
scroll to position [223, 0]
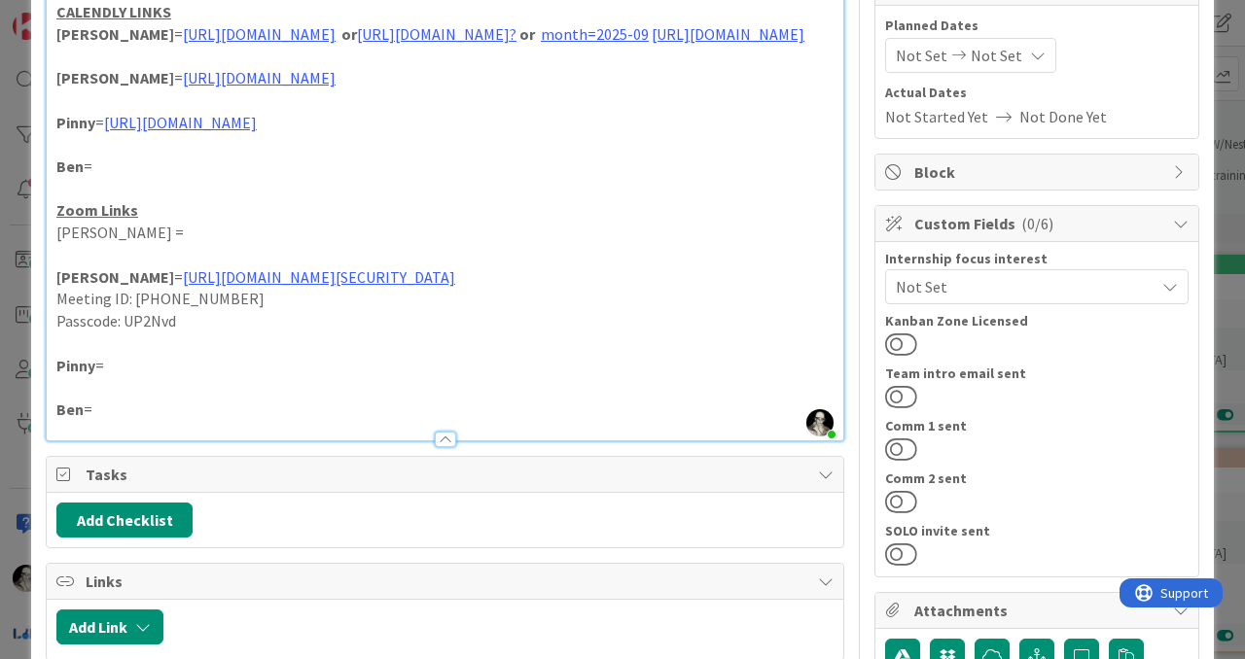
click at [139, 377] on p "Pinny =" at bounding box center [444, 366] width 777 height 22
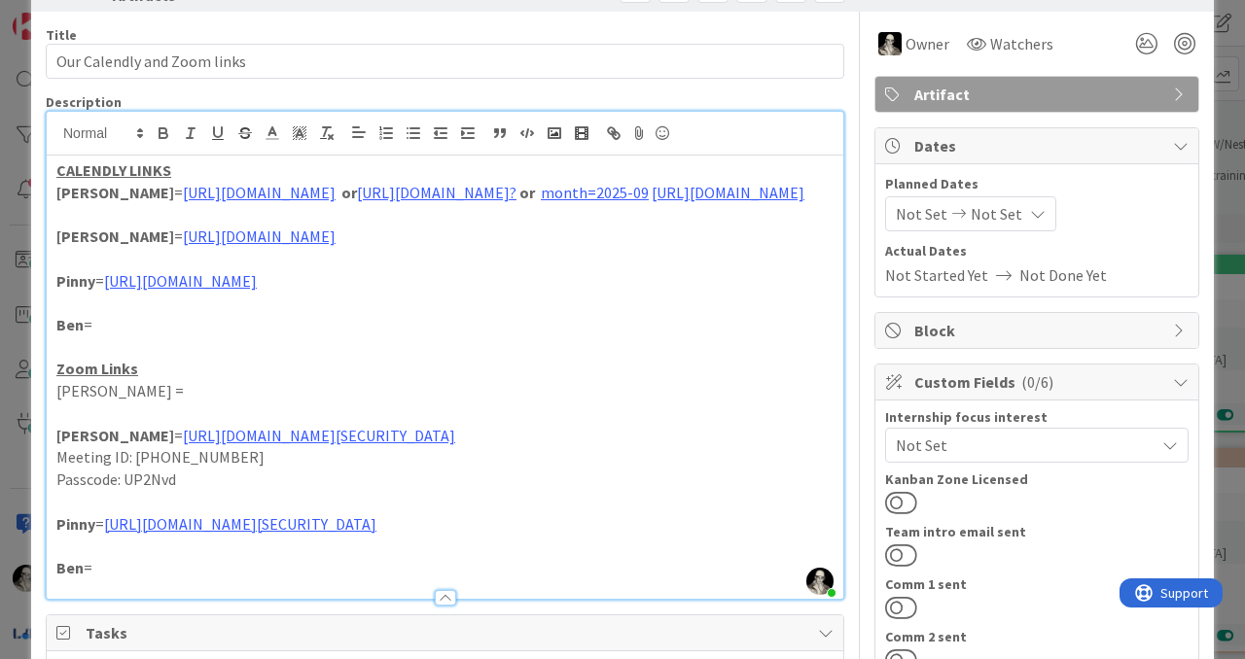
scroll to position [0, 0]
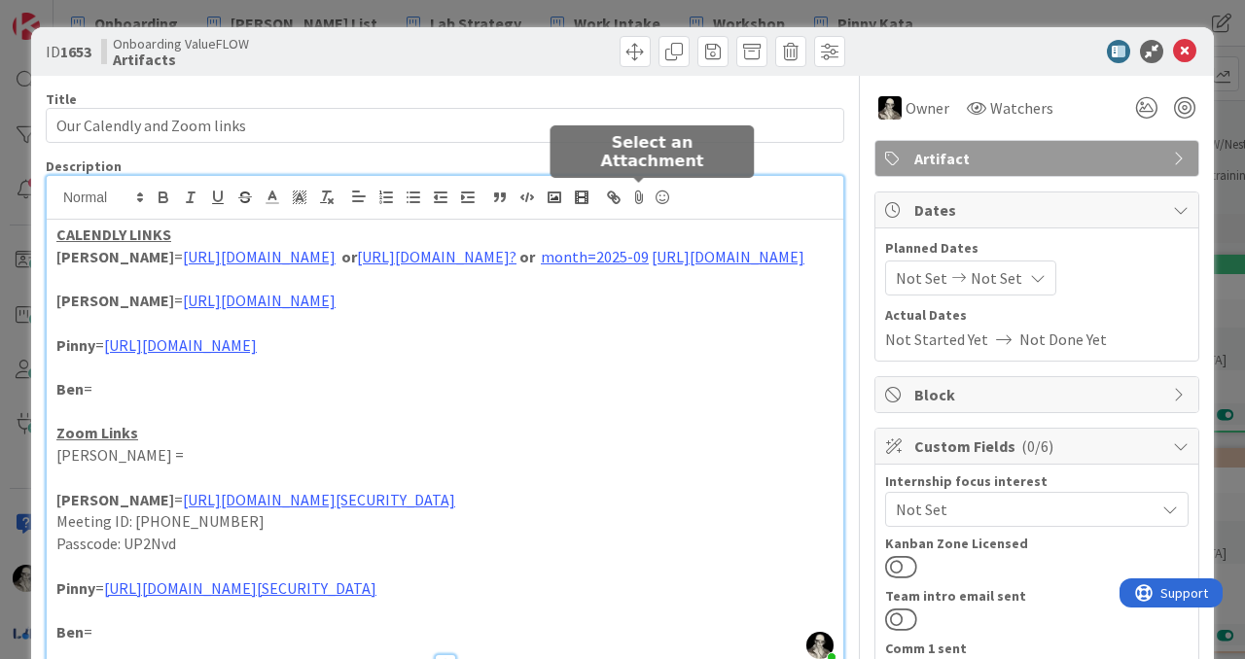
click at [637, 335] on p at bounding box center [444, 323] width 777 height 22
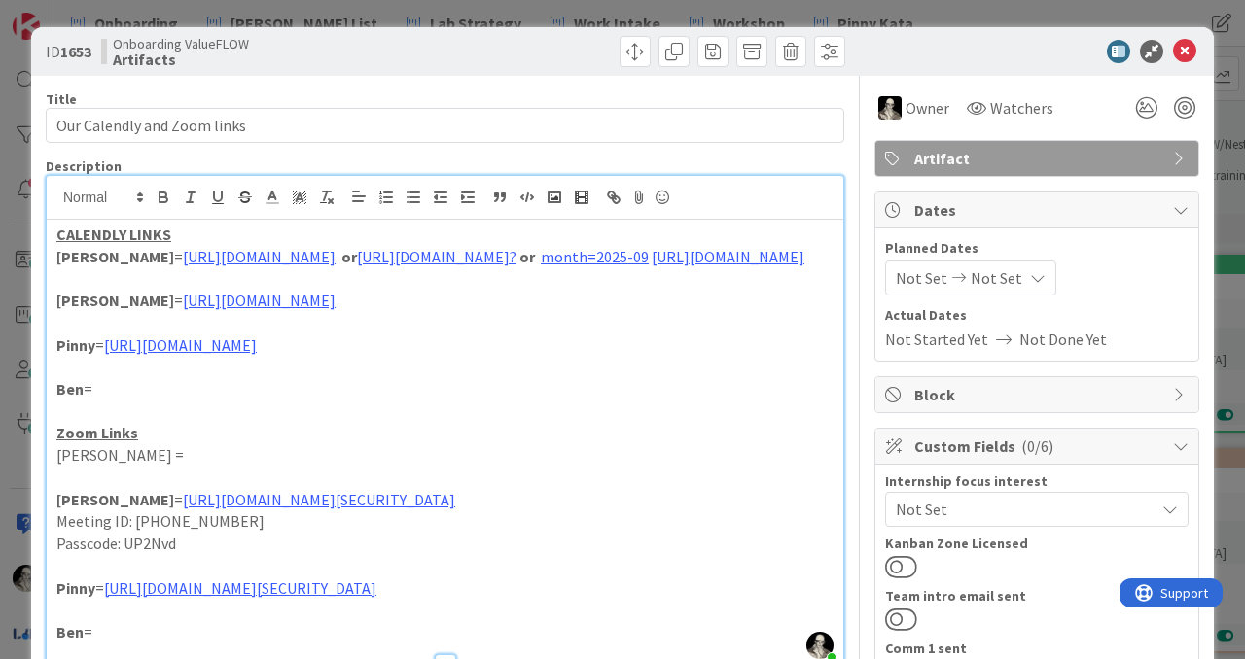
drag, startPoint x: 430, startPoint y: 258, endPoint x: 762, endPoint y: 264, distance: 331.7
click at [762, 264] on p "[PERSON_NAME] = [URL][DOMAIN_NAME] or [URL][DOMAIN_NAME]? or month=2025-09 [URL…" at bounding box center [444, 257] width 777 height 22
copy p "[URL][DOMAIN_NAME]?"
click at [693, 335] on p at bounding box center [444, 323] width 777 height 22
click at [1188, 46] on icon at bounding box center [1184, 51] width 23 height 23
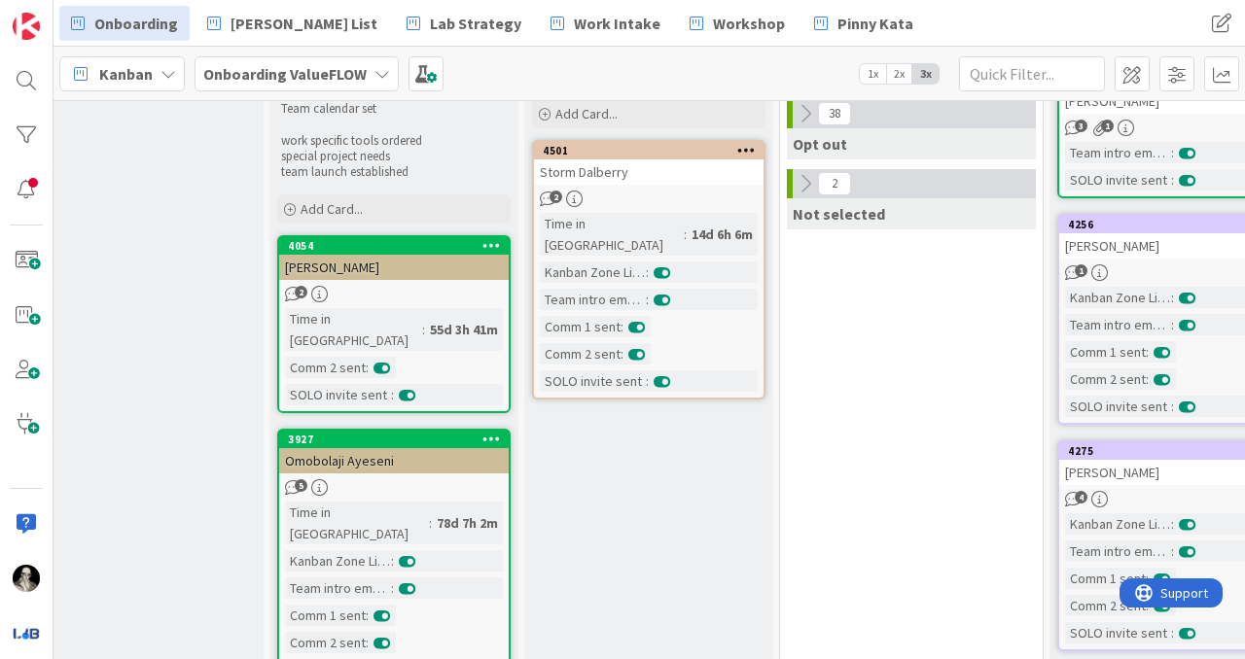
scroll to position [143, 1499]
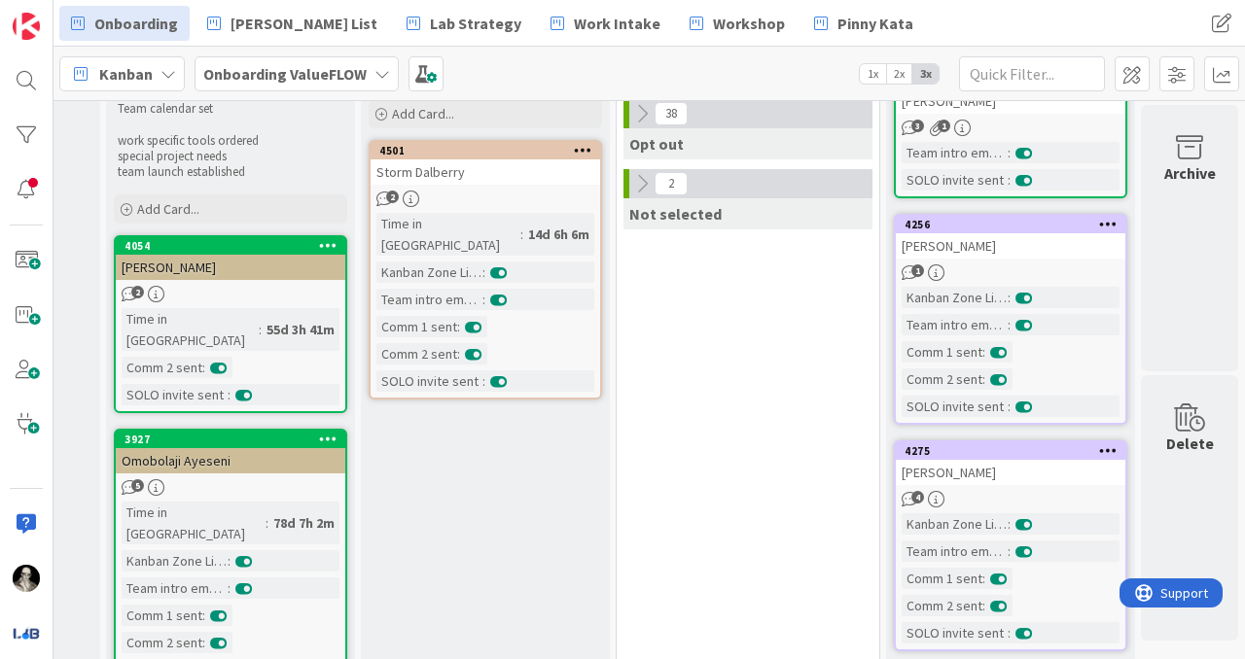
click at [1033, 258] on div "[PERSON_NAME]" at bounding box center [1011, 245] width 230 height 25
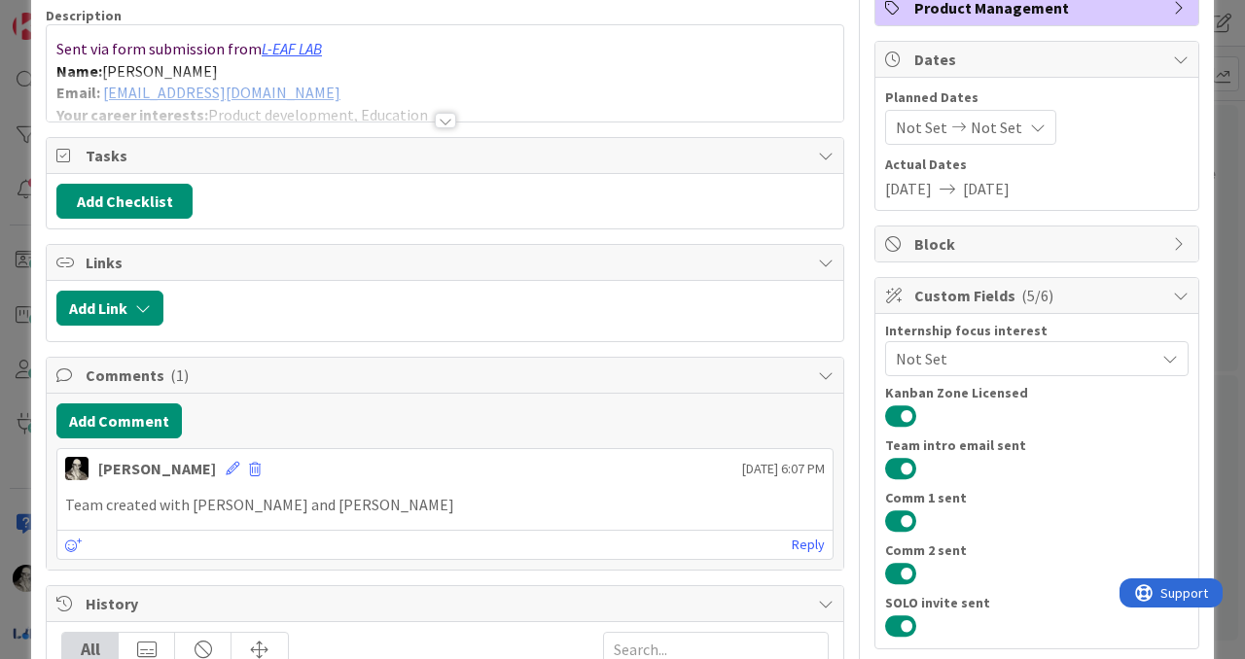
scroll to position [167, 0]
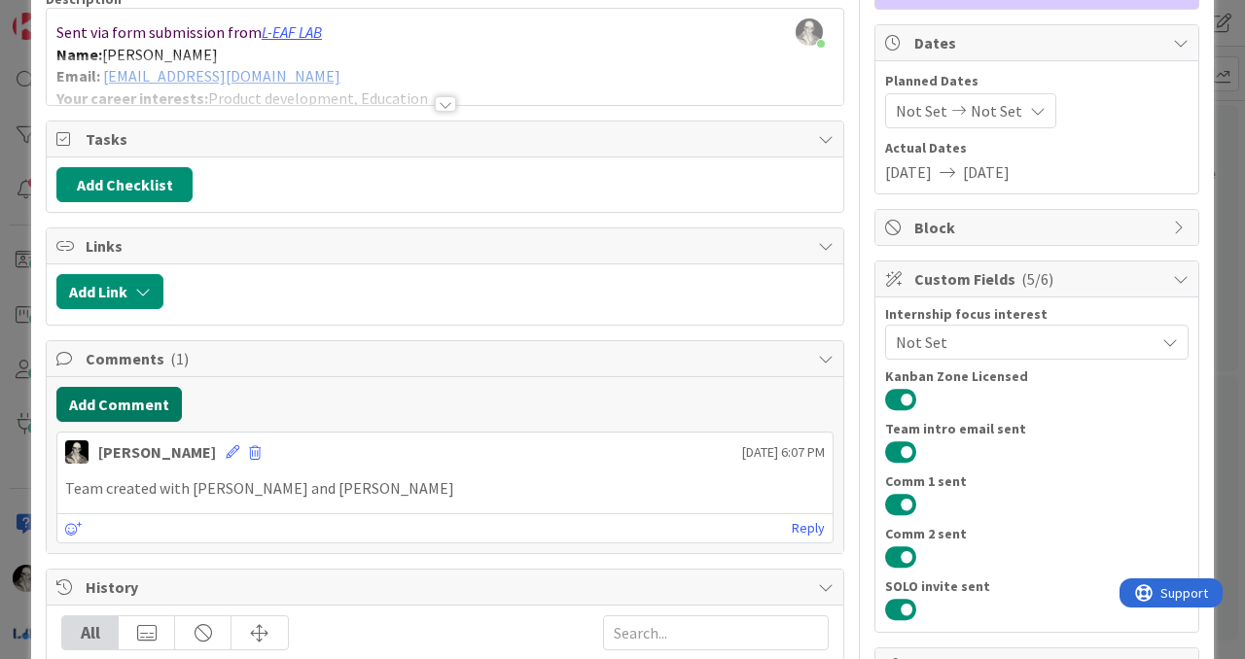
click at [154, 397] on button "Add Comment" at bounding box center [118, 404] width 125 height 35
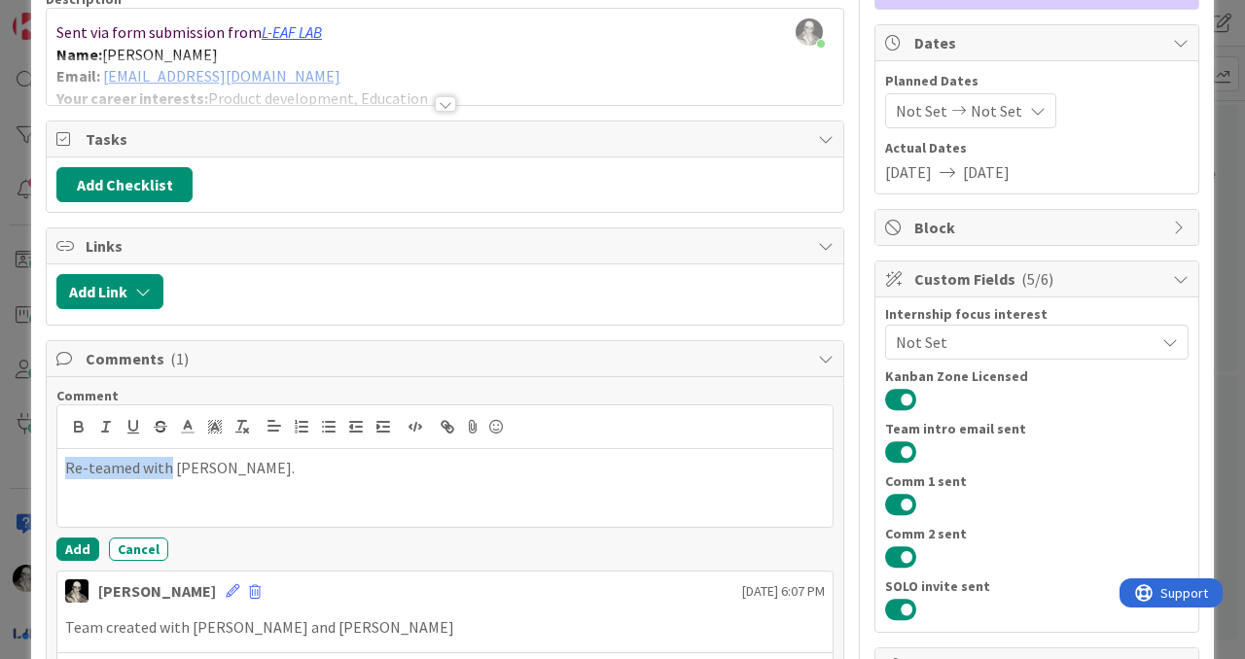
drag, startPoint x: 64, startPoint y: 460, endPoint x: 168, endPoint y: 459, distance: 104.1
click at [168, 459] on div "Re-teamed with [PERSON_NAME]." at bounding box center [444, 488] width 775 height 78
copy p "Re-teamed with"
click at [74, 544] on button "Add" at bounding box center [77, 549] width 43 height 23
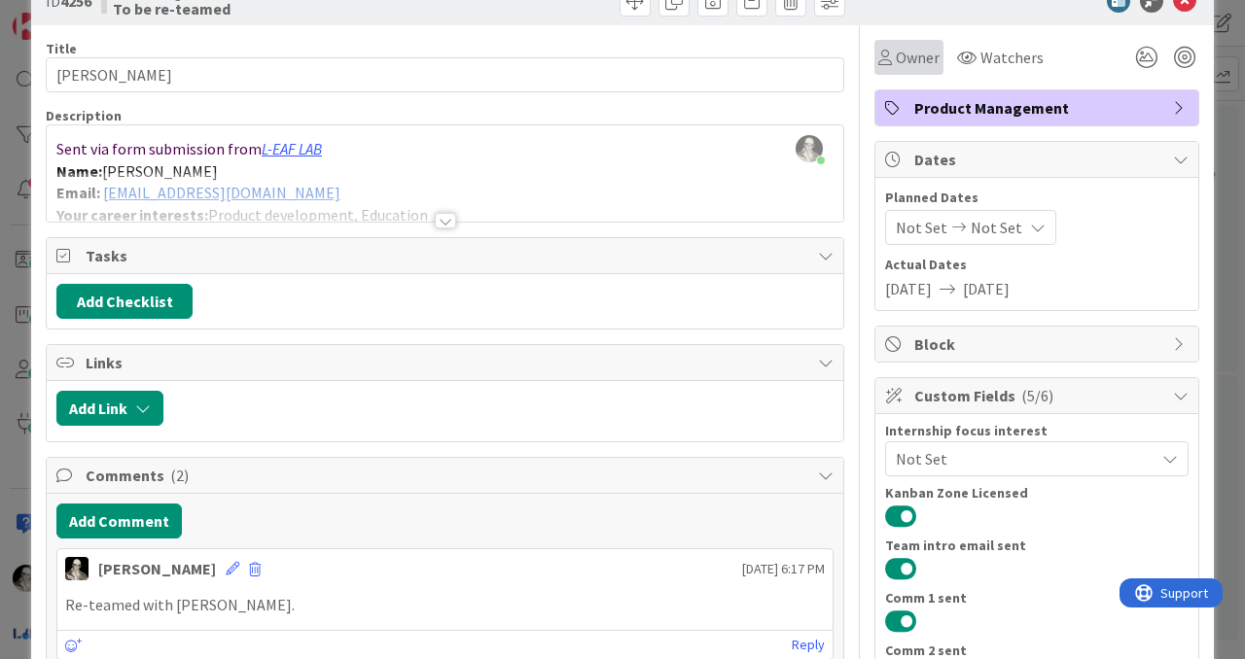
scroll to position [0, 0]
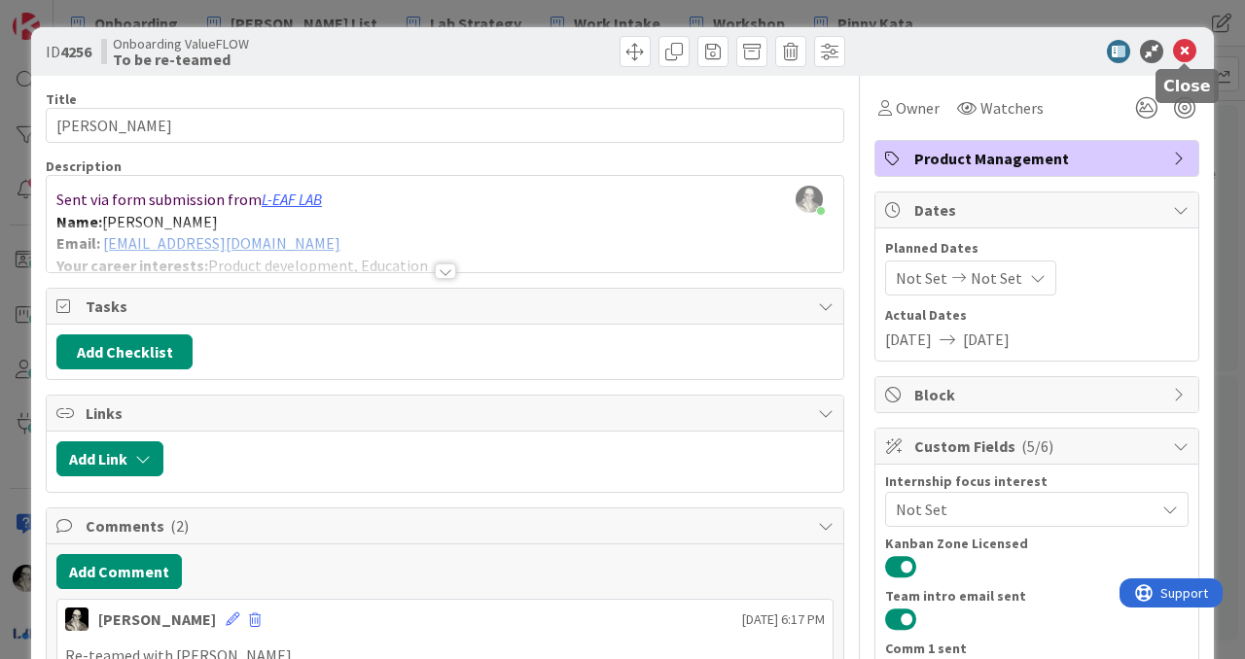
click at [1183, 44] on icon at bounding box center [1184, 51] width 23 height 23
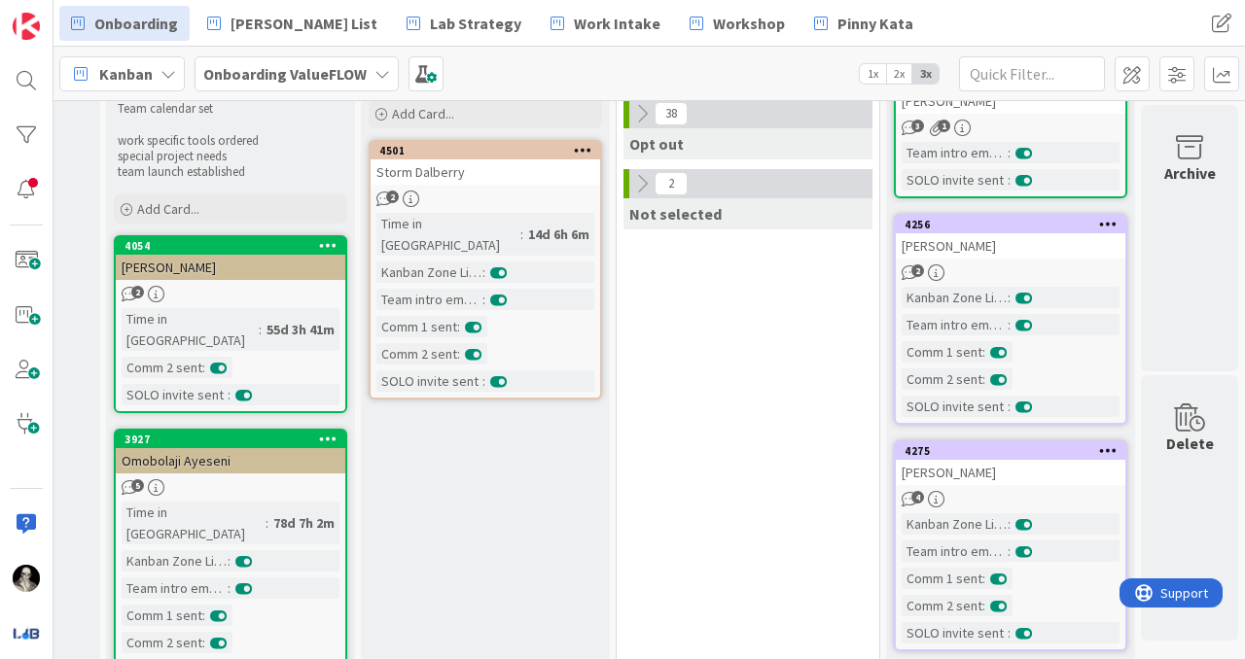
click at [1047, 468] on div "[PERSON_NAME]" at bounding box center [1011, 472] width 230 height 25
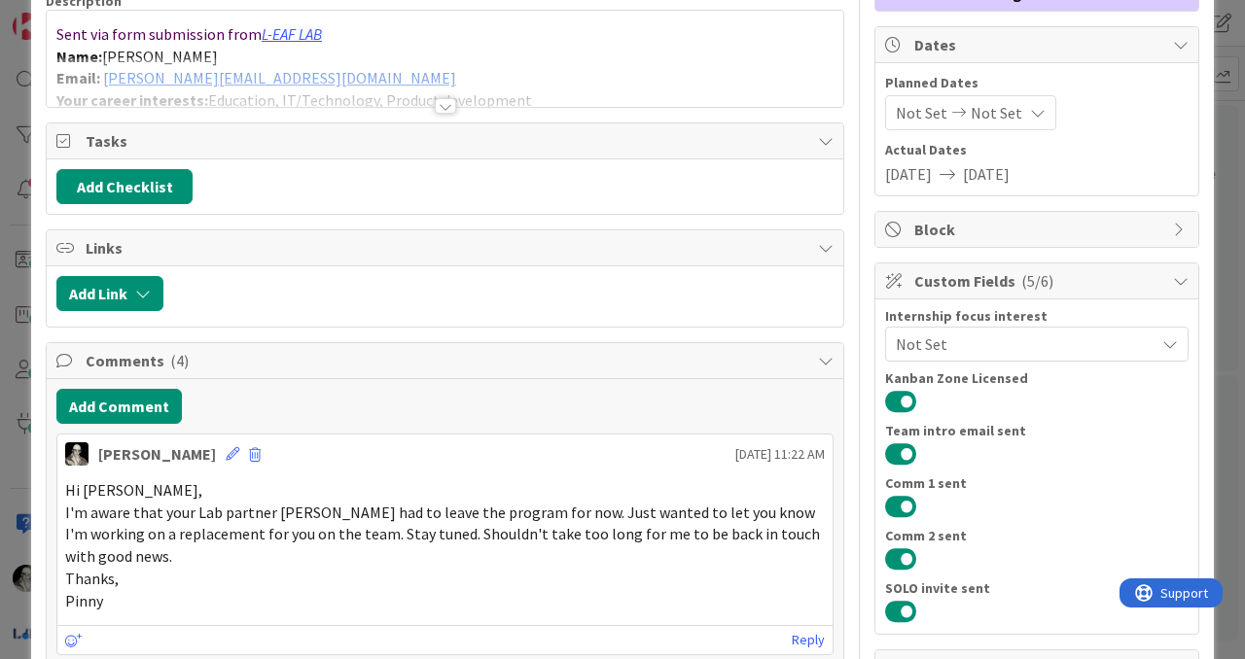
scroll to position [168, 0]
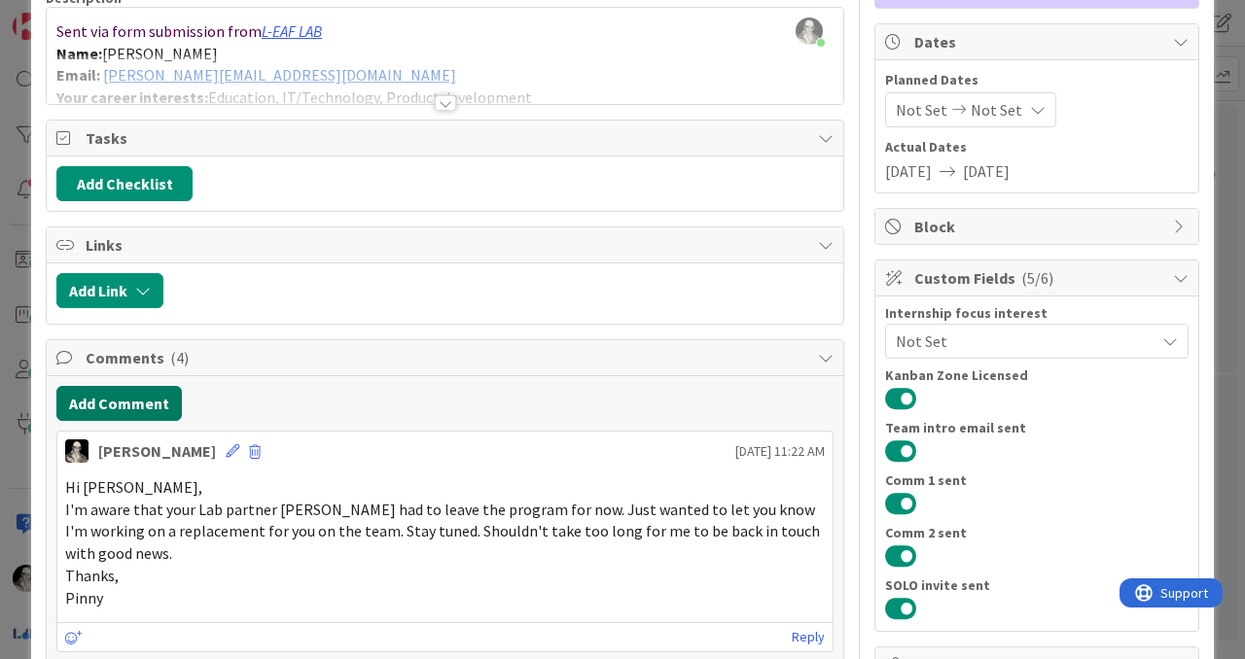
click at [159, 396] on button "Add Comment" at bounding box center [118, 403] width 125 height 35
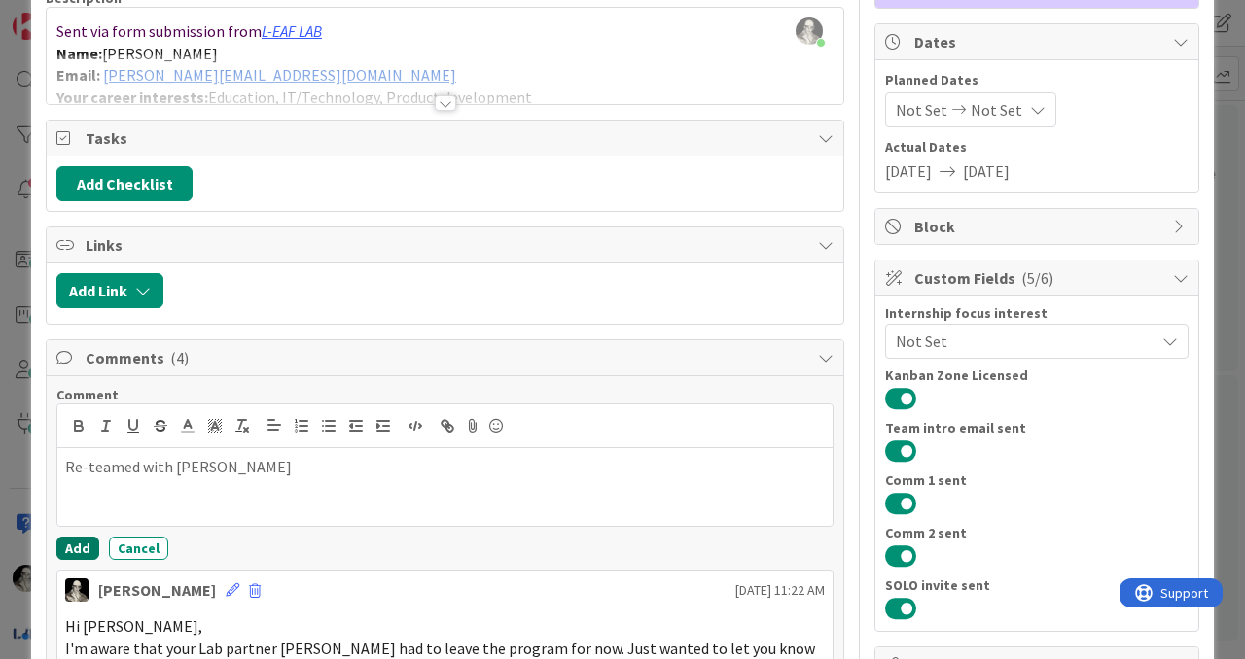
click at [72, 542] on button "Add" at bounding box center [77, 548] width 43 height 23
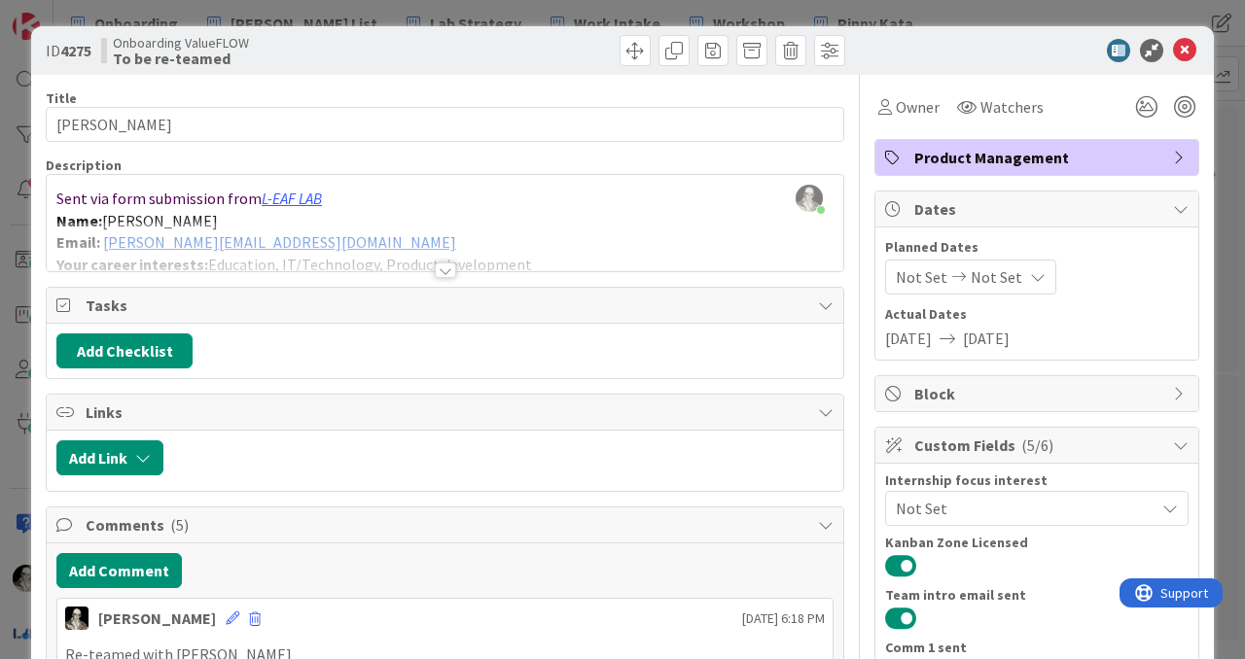
scroll to position [0, 0]
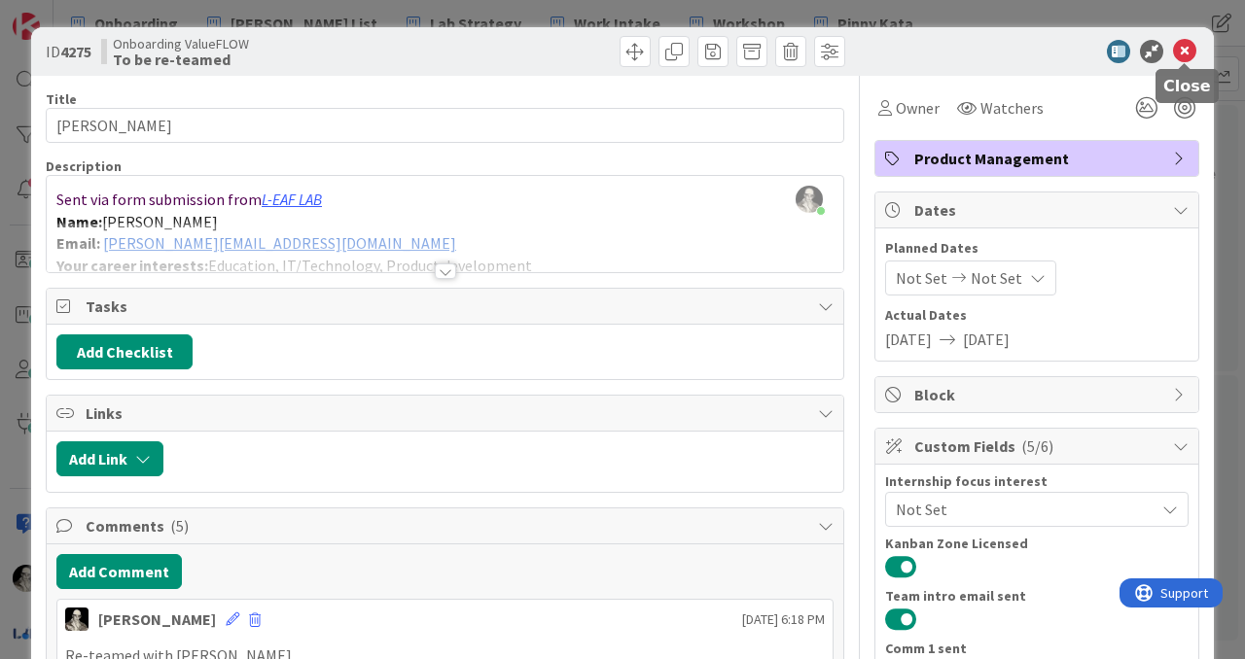
click at [1186, 50] on icon at bounding box center [1184, 51] width 23 height 23
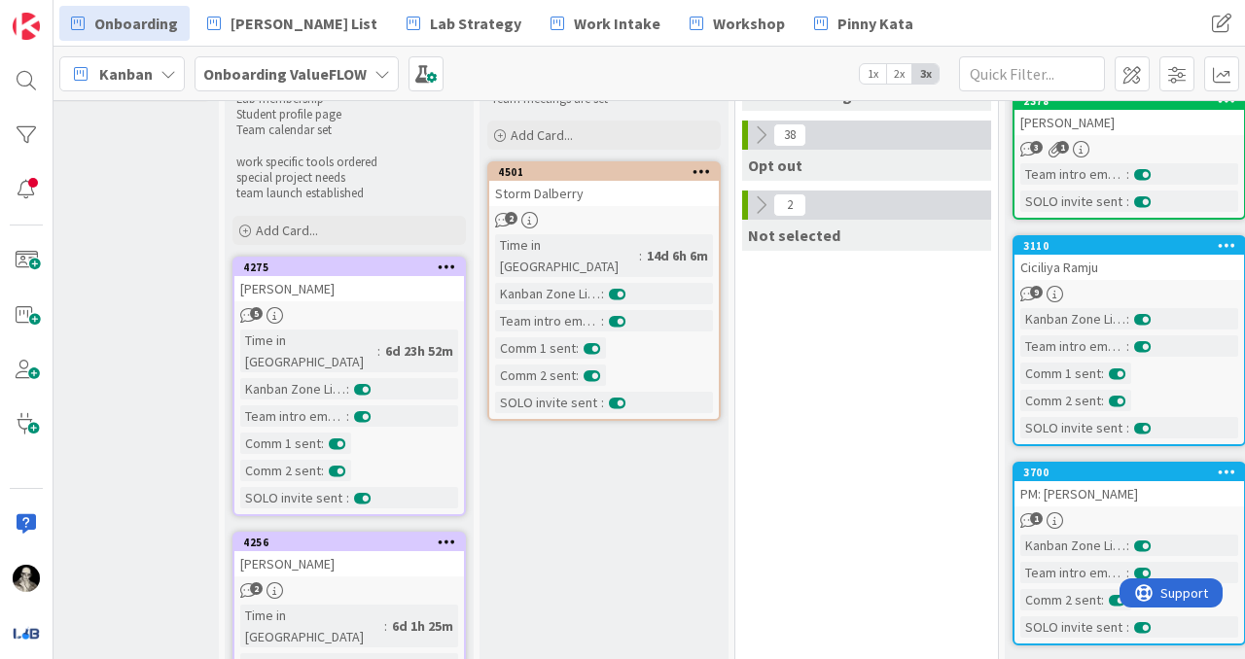
scroll to position [113, 1380]
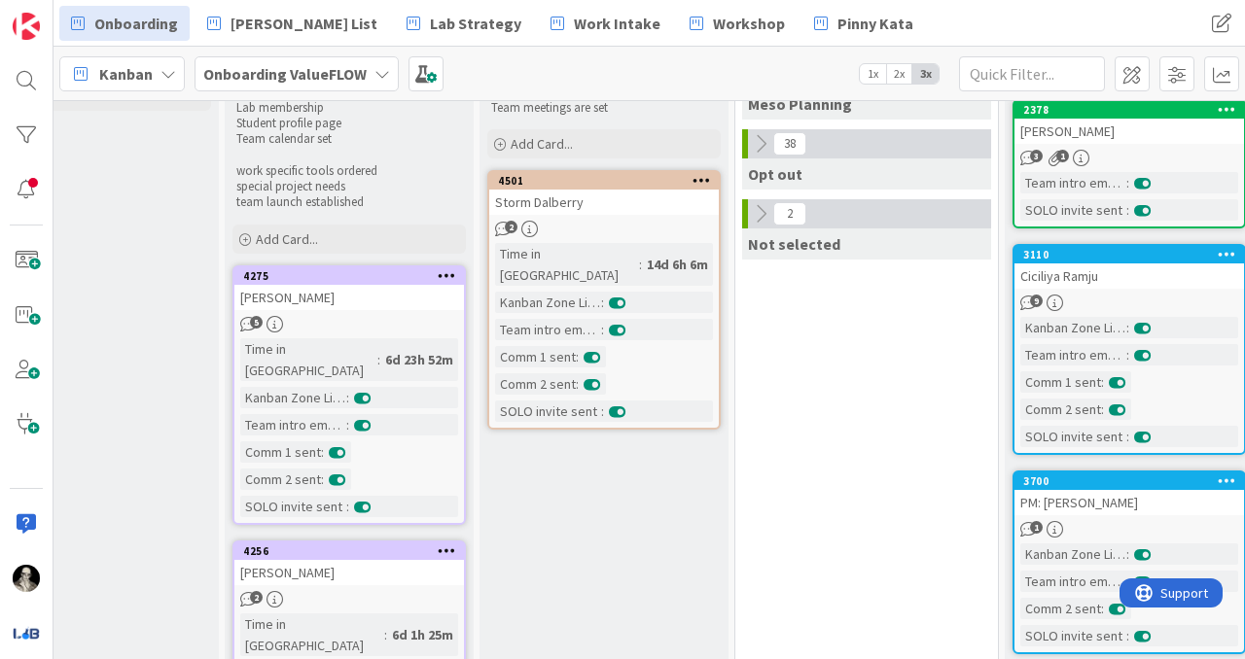
drag, startPoint x: 1051, startPoint y: 374, endPoint x: 214, endPoint y: 1, distance: 917.0
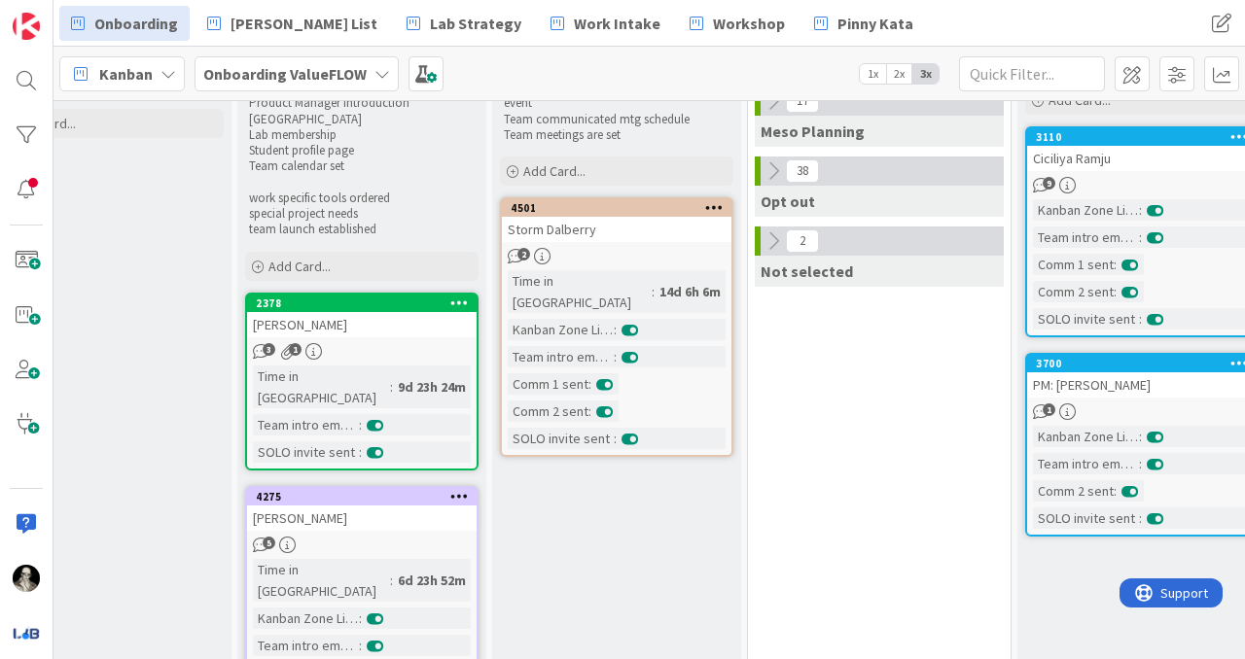
scroll to position [82, 1368]
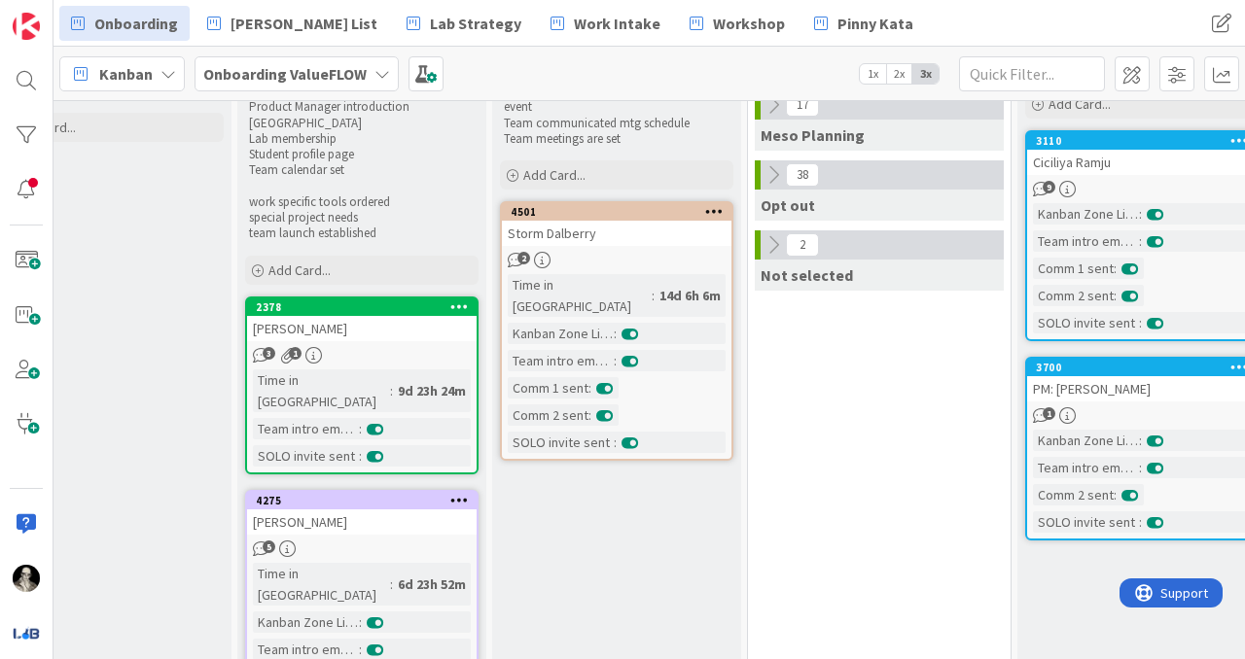
click at [1175, 389] on div "PM: [PERSON_NAME]" at bounding box center [1142, 388] width 230 height 25
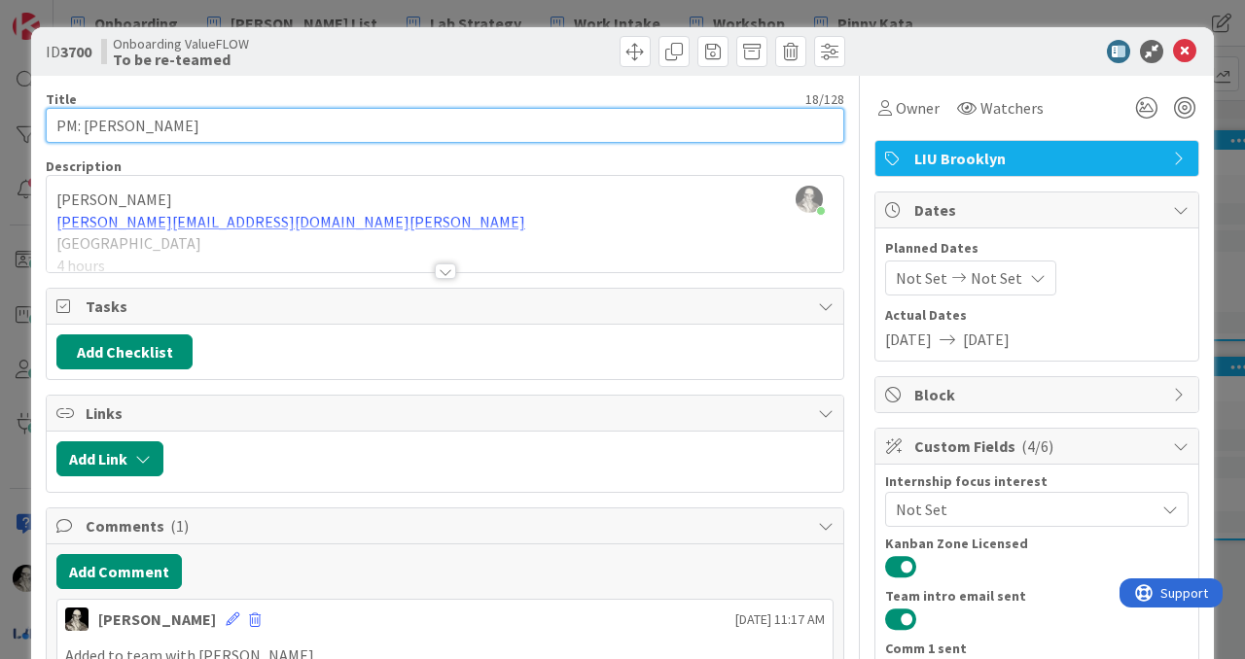
drag, startPoint x: 198, startPoint y: 125, endPoint x: 83, endPoint y: 130, distance: 115.9
click at [83, 129] on input "PM: [PERSON_NAME]" at bounding box center [445, 125] width 799 height 35
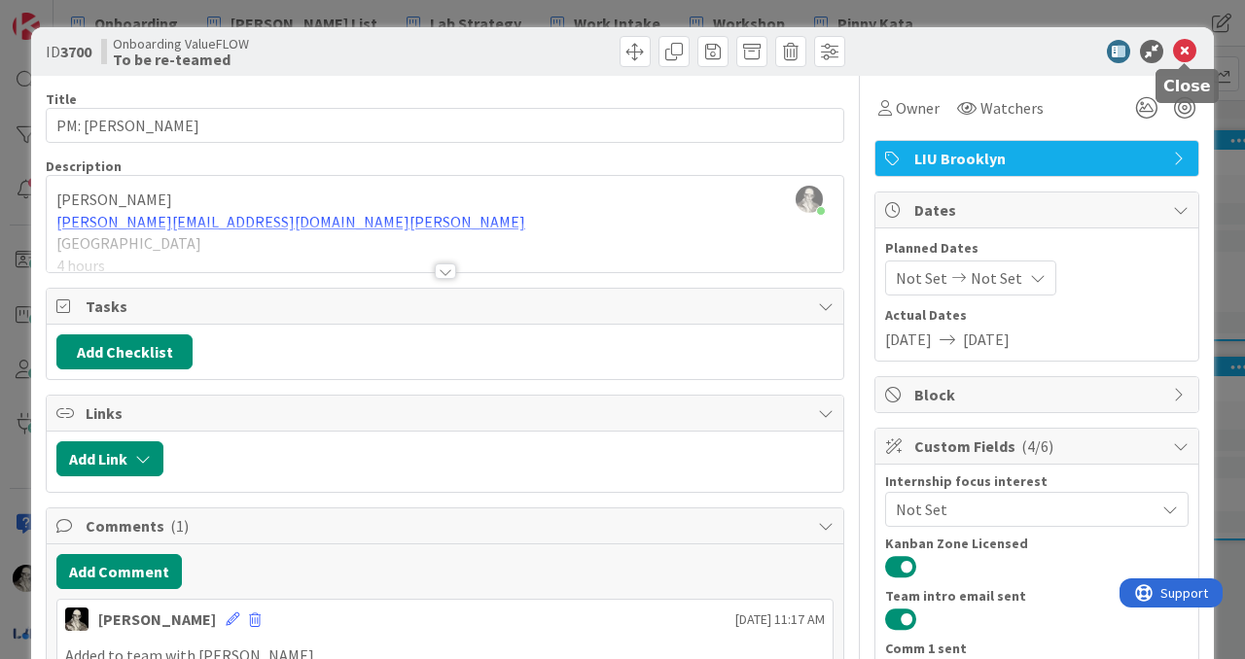
click at [1182, 50] on icon at bounding box center [1184, 51] width 23 height 23
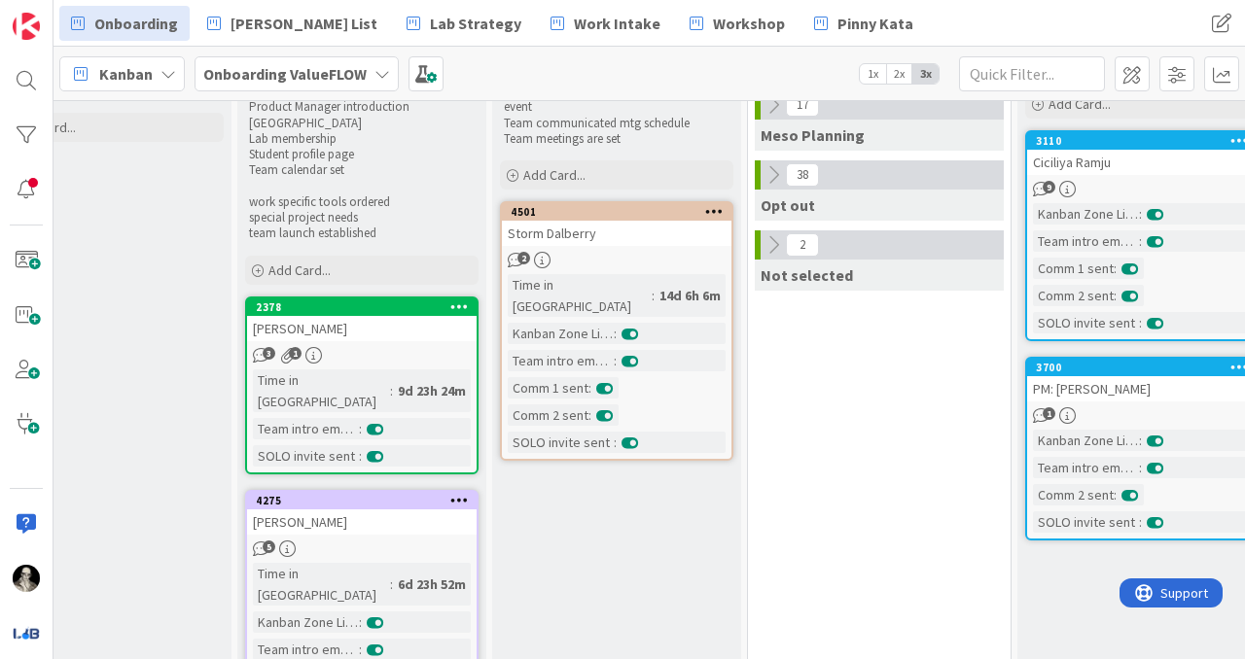
click at [1169, 167] on div "Ciciliya Ramju" at bounding box center [1142, 162] width 230 height 25
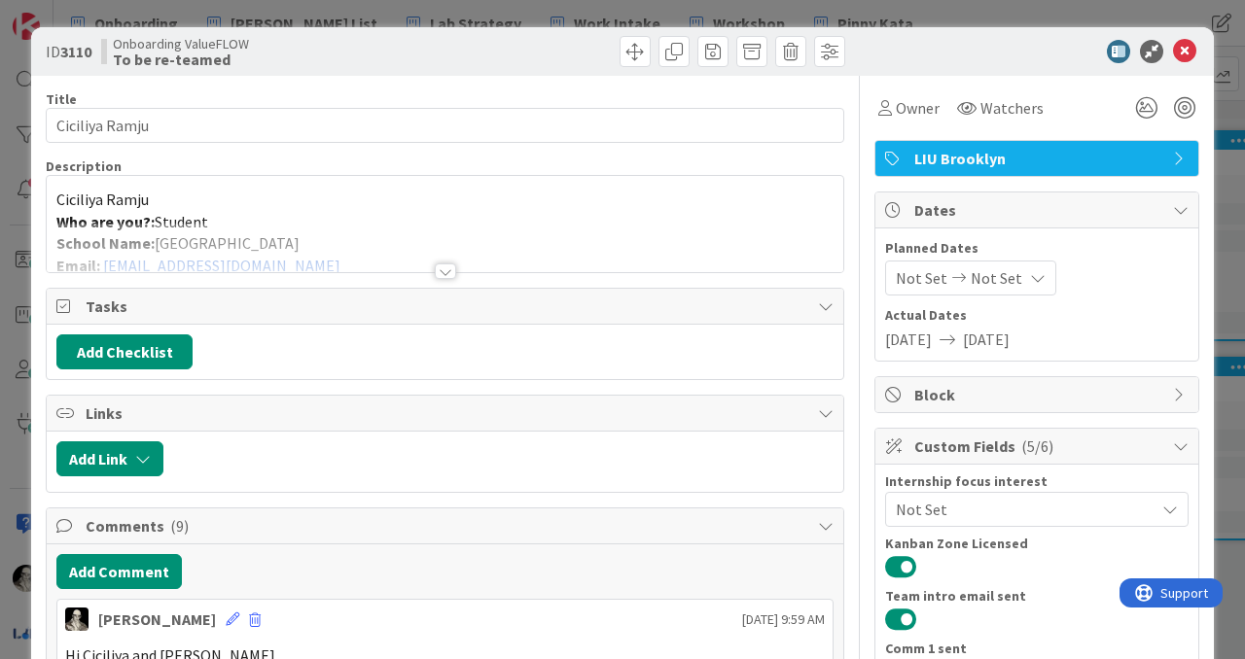
scroll to position [42, 0]
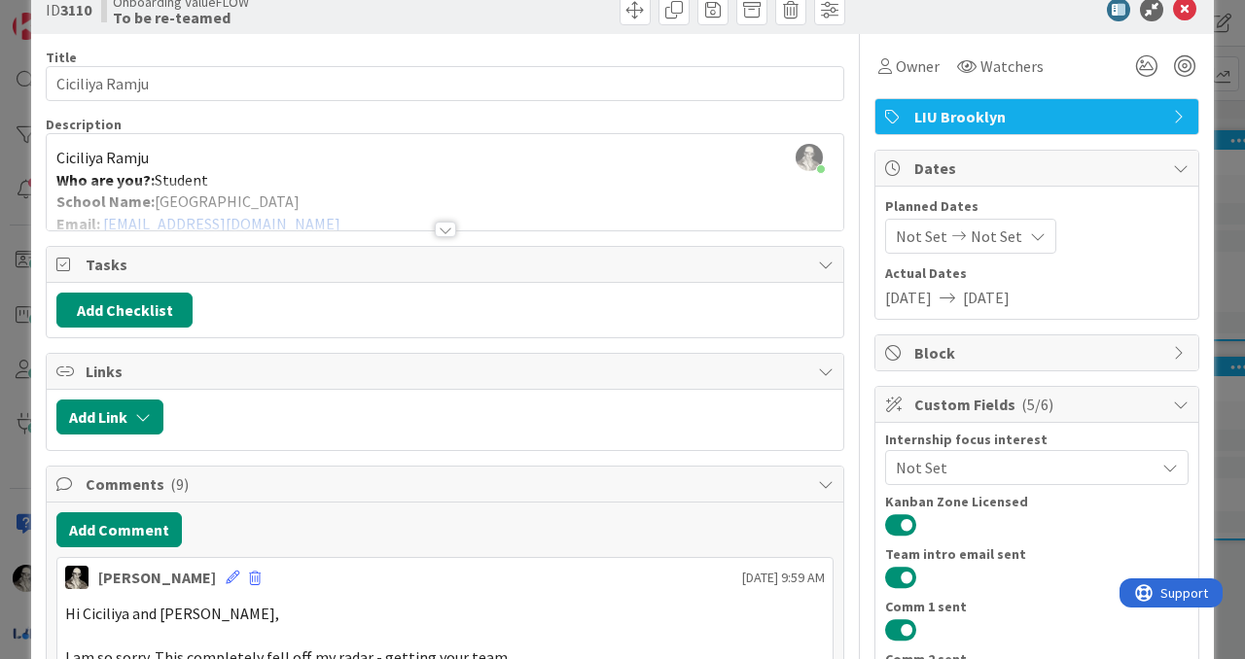
click at [444, 230] on div at bounding box center [445, 230] width 21 height 16
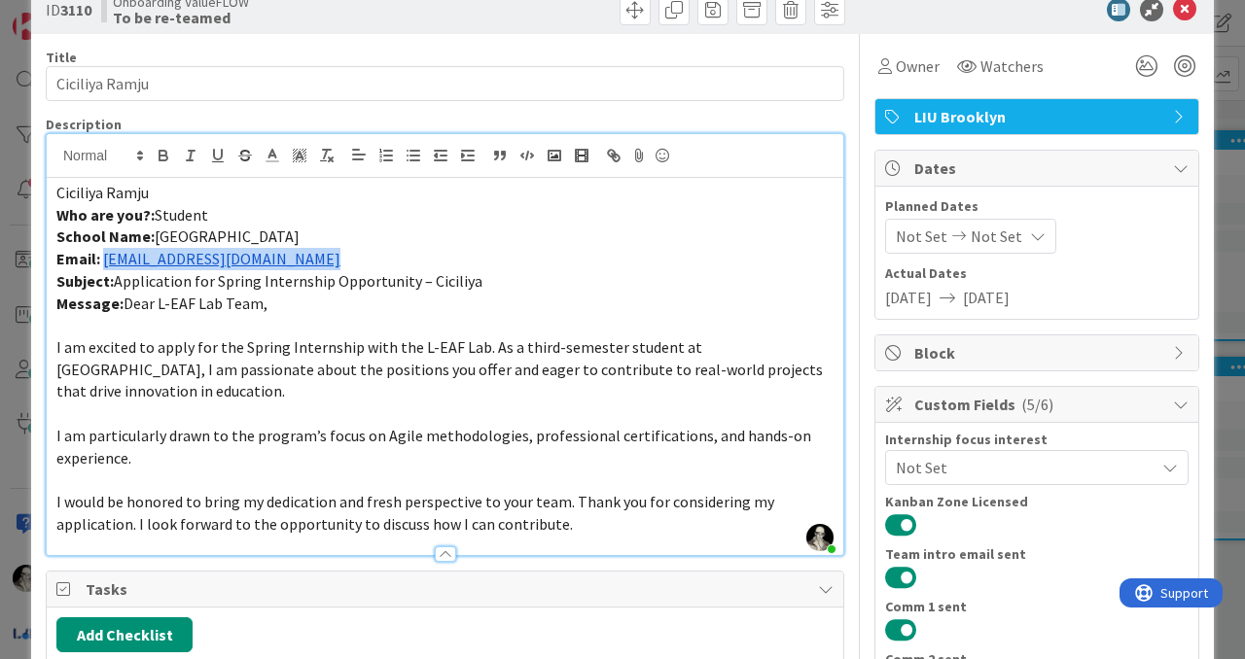
drag, startPoint x: 299, startPoint y: 261, endPoint x: 103, endPoint y: 255, distance: 195.6
click at [103, 254] on p "Email: [EMAIL_ADDRESS][DOMAIN_NAME]" at bounding box center [444, 259] width 777 height 22
copy link "[EMAIL_ADDRESS][DOMAIN_NAME]"
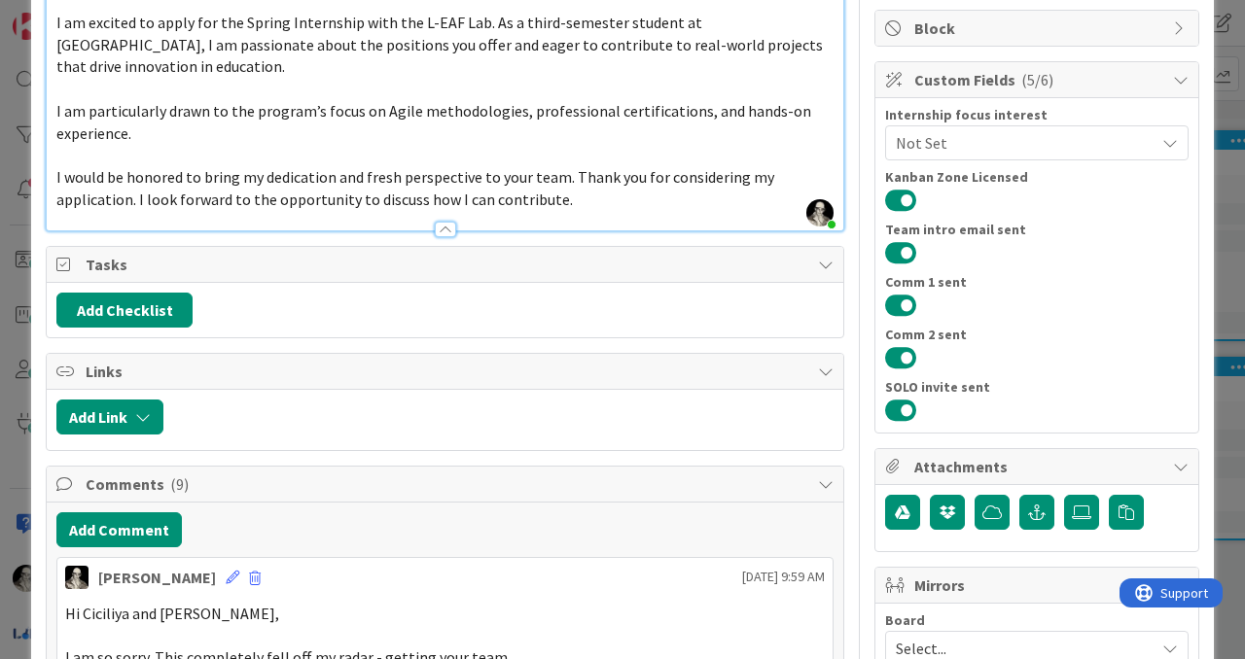
scroll to position [0, 0]
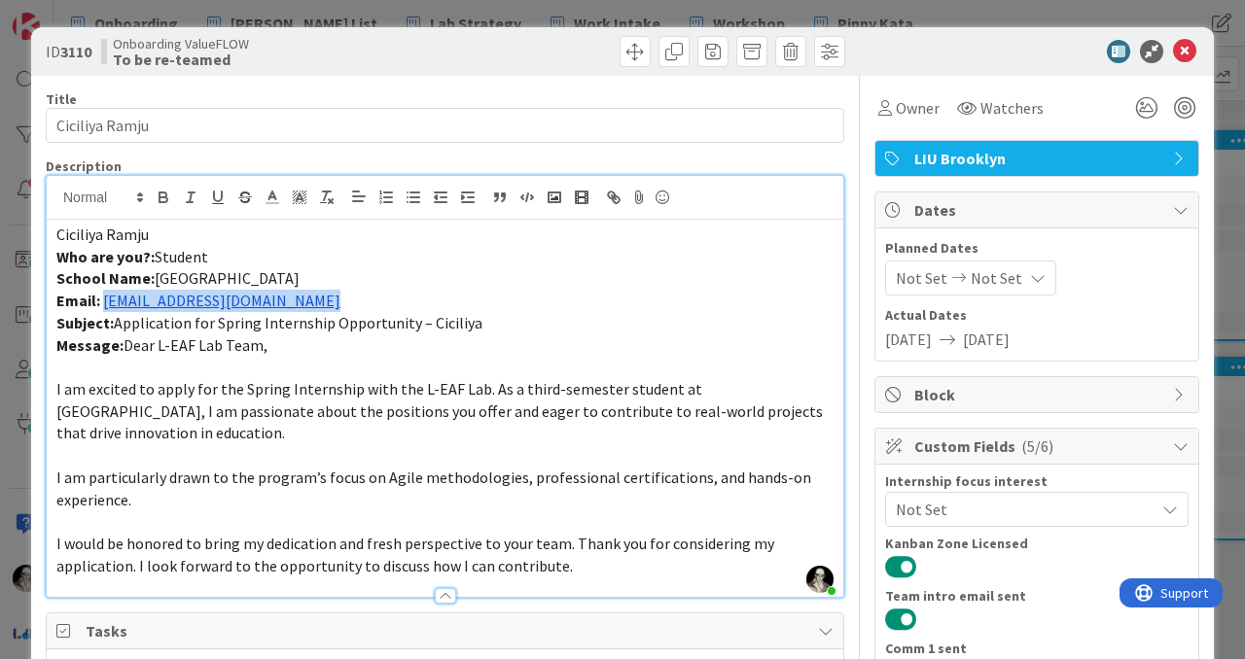
copy link "[EMAIL_ADDRESS][DOMAIN_NAME]"
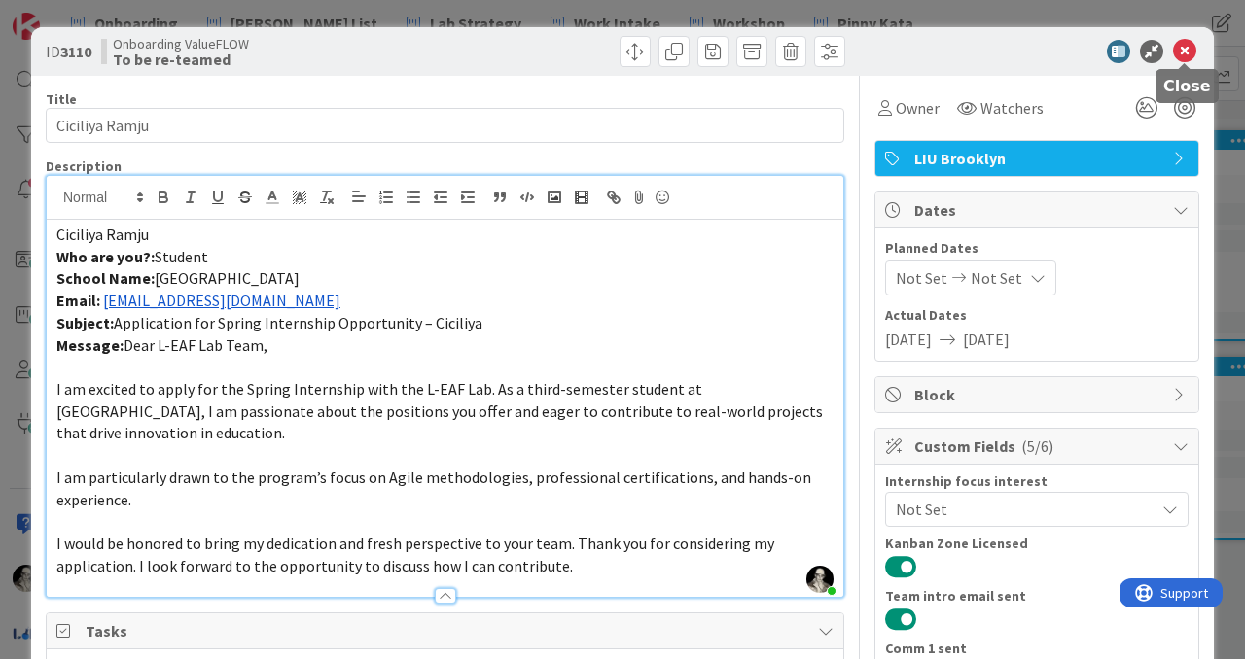
click at [1187, 44] on icon at bounding box center [1184, 51] width 23 height 23
